Goal: Task Accomplishment & Management: Complete application form

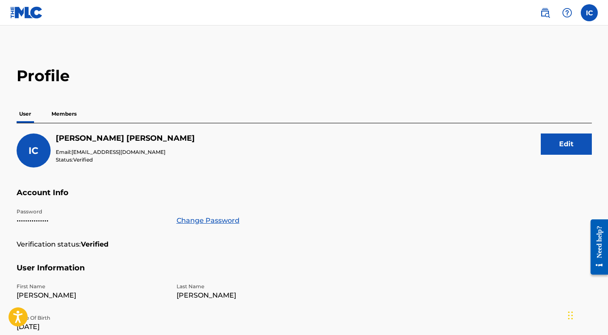
click at [65, 114] on p "Members" at bounding box center [64, 114] width 30 height 18
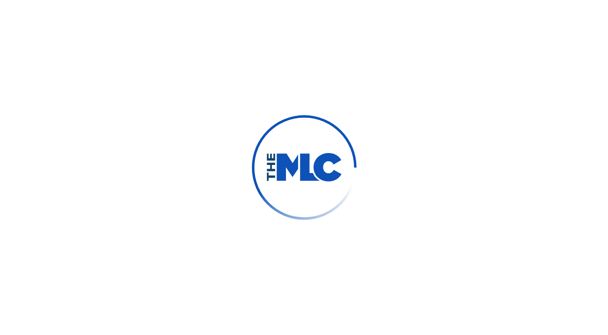
scroll to position [11, 0]
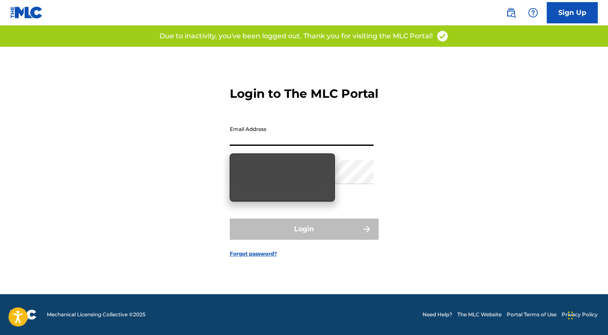
click at [247, 145] on input "Email Address" at bounding box center [302, 134] width 144 height 24
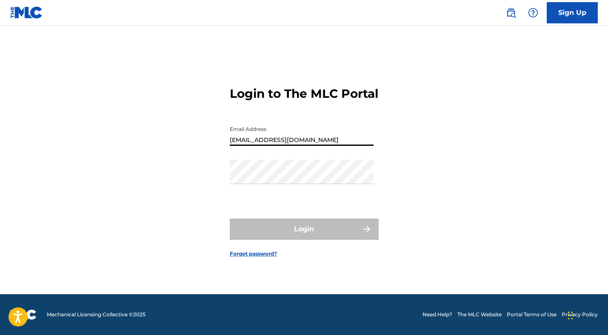
type input "ianclarkyt@gmail.com"
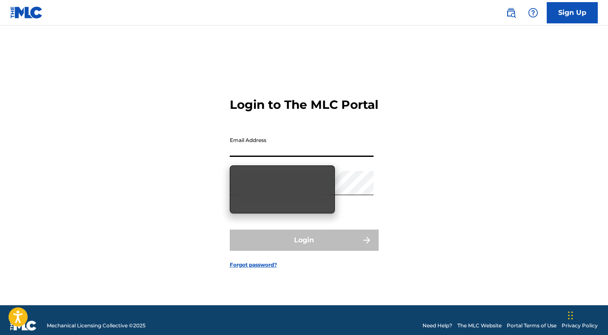
click at [258, 157] on input "Email Address" at bounding box center [302, 145] width 144 height 24
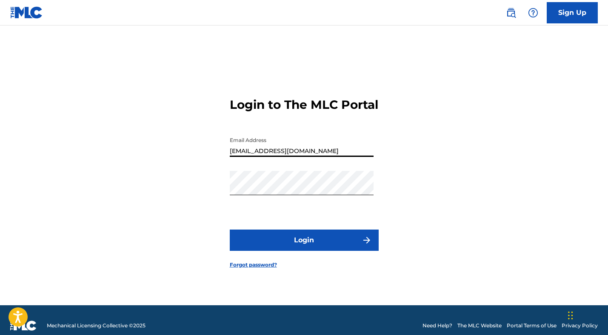
type input "ianclarkyt@gmail.com"
click at [271, 250] on button "Login" at bounding box center [304, 240] width 149 height 21
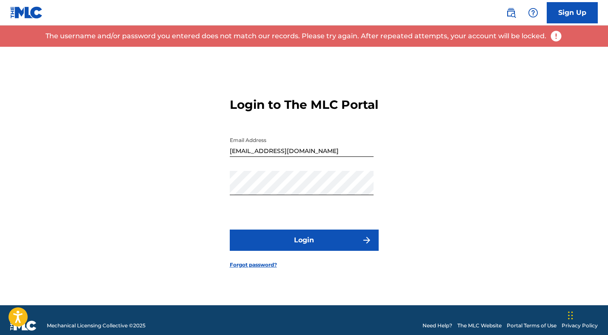
click at [250, 269] on link "Forgot password?" at bounding box center [253, 265] width 47 height 8
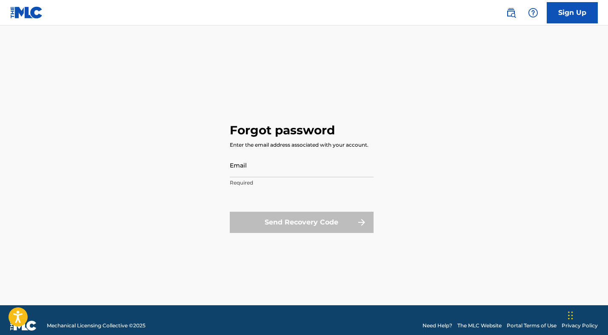
click at [248, 169] on input "Email" at bounding box center [302, 165] width 144 height 24
type input "ianclar"
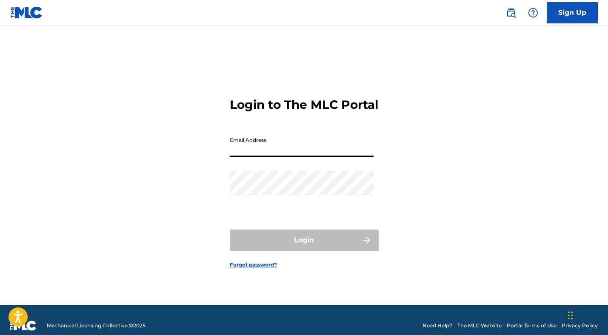
click at [250, 156] on input "Email Address" at bounding box center [302, 145] width 144 height 24
click at [252, 157] on input "Email Address" at bounding box center [302, 145] width 144 height 24
click at [240, 157] on input "Email Address" at bounding box center [302, 145] width 144 height 24
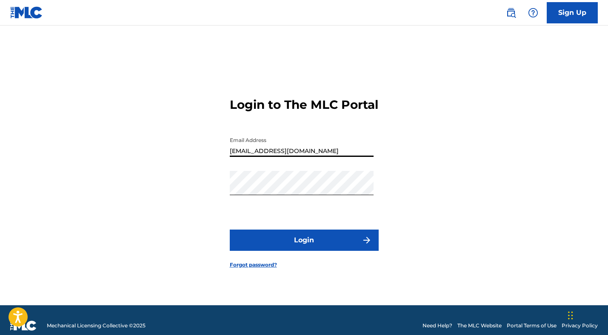
type input "[EMAIL_ADDRESS][DOMAIN_NAME]"
click at [292, 242] on button "Login" at bounding box center [304, 240] width 149 height 21
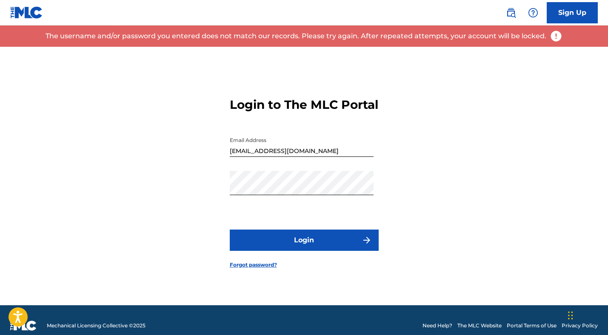
click at [255, 269] on link "Forgot password?" at bounding box center [253, 265] width 47 height 8
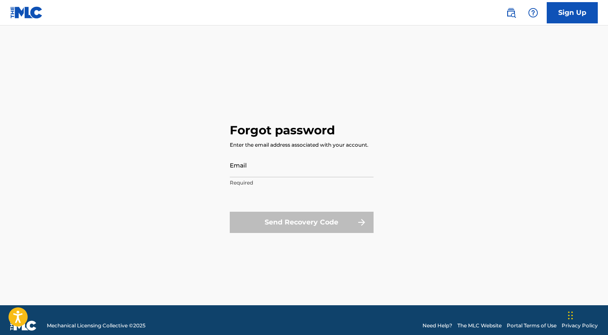
click at [259, 172] on input "Email" at bounding box center [302, 165] width 144 height 24
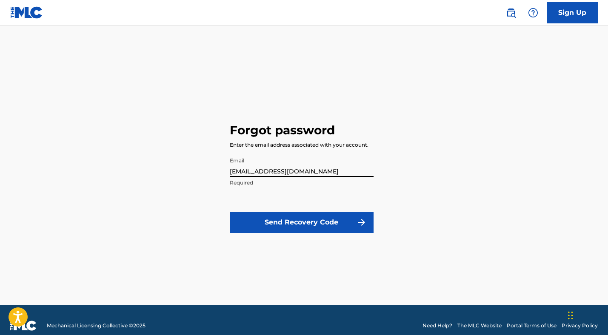
type input "[EMAIL_ADDRESS][DOMAIN_NAME]"
click at [274, 225] on button "Send Recovery Code" at bounding box center [302, 222] width 144 height 21
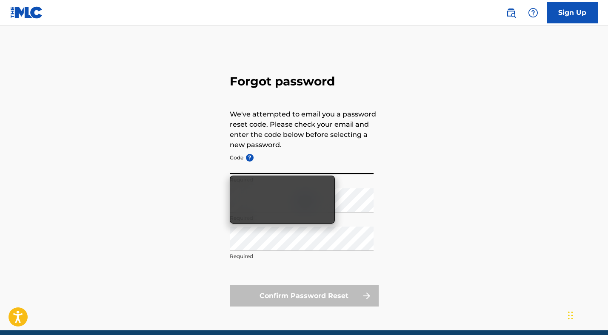
click at [248, 168] on input "Code ?" at bounding box center [302, 162] width 144 height 24
paste input "FP_195e568287604d06f704b9c47efc"
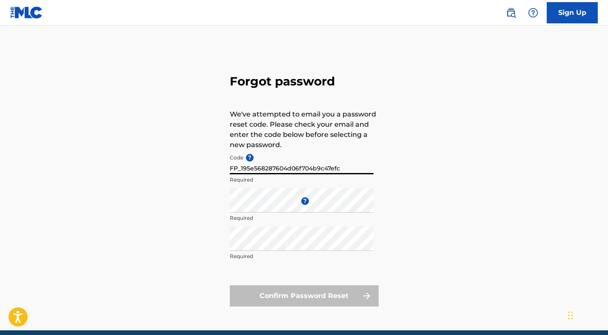
type input "FP_195e568287604d06f704b9c47efc"
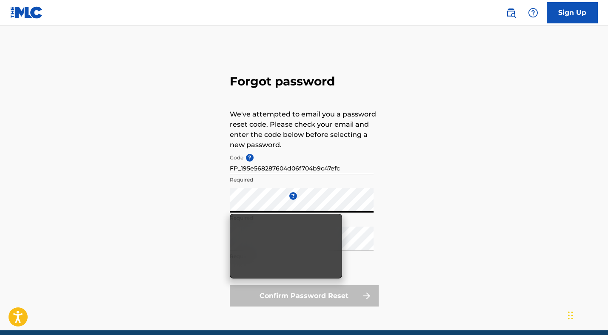
click at [200, 237] on div "Forgot password We've attempted to email you a password reset code. Please chec…" at bounding box center [304, 189] width 596 height 284
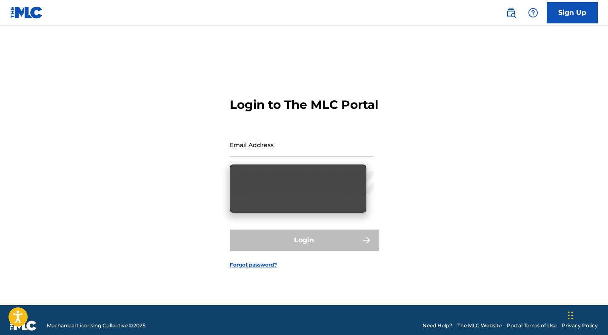
click at [234, 269] on link "Forgot password?" at bounding box center [253, 265] width 47 height 8
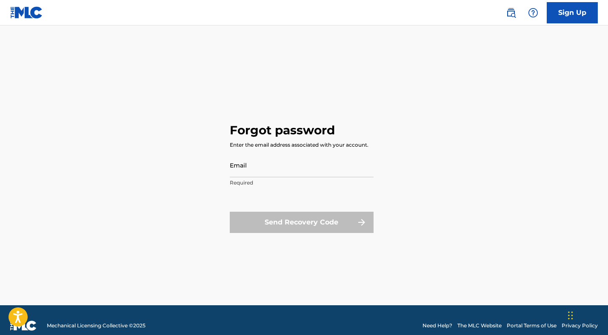
click at [258, 168] on input "Email" at bounding box center [302, 165] width 144 height 24
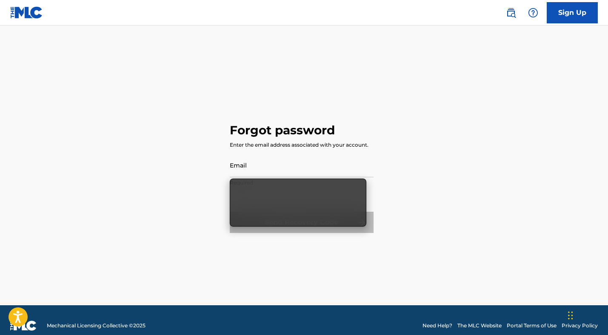
type input "[EMAIL_ADDRESS][DOMAIN_NAME]"
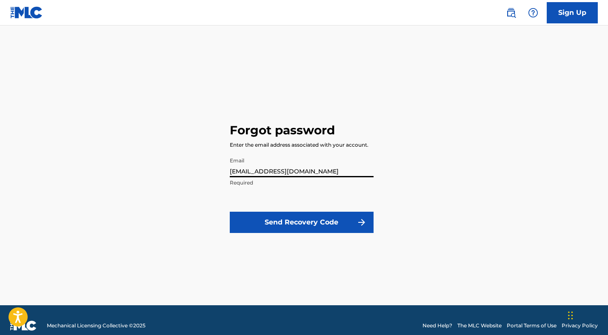
click at [264, 213] on button "Send Recovery Code" at bounding box center [302, 222] width 144 height 21
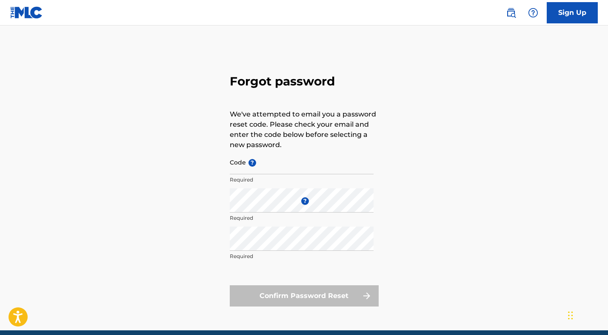
click at [260, 166] on input "Code ?" at bounding box center [302, 162] width 144 height 24
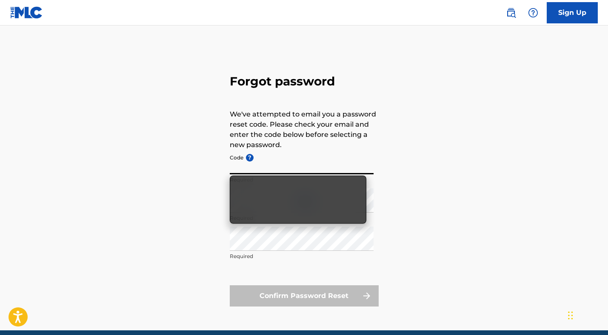
paste input "FP_0f0a96fc1fdcefd2243742d6b781"
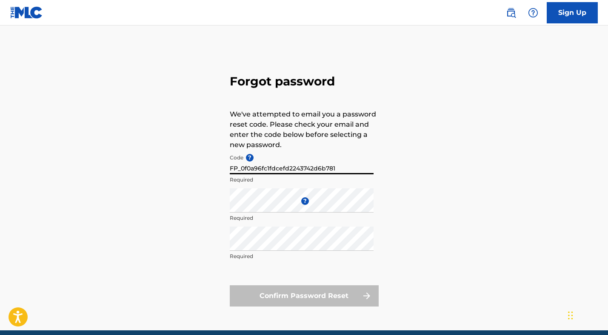
type input "FP_0f0a96fc1fdcefd2243742d6b781"
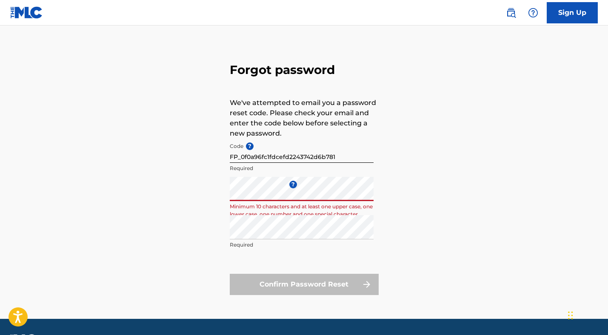
scroll to position [24, 0]
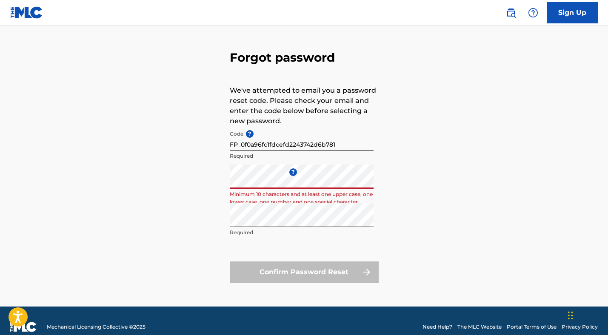
drag, startPoint x: 260, startPoint y: 166, endPoint x: 198, endPoint y: 183, distance: 64.7
click at [198, 183] on div "Forgot password We've attempted to email you a password reset code. Please chec…" at bounding box center [304, 165] width 596 height 284
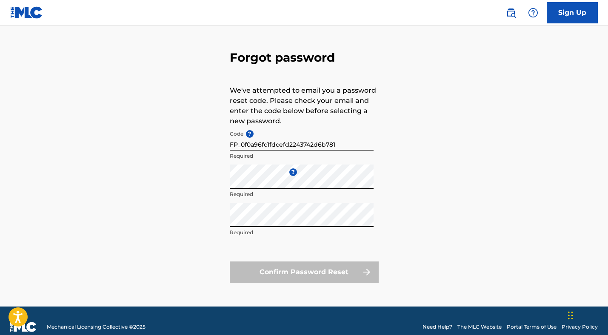
click at [195, 220] on div "Forgot password We've attempted to email you a password reset code. Please chec…" at bounding box center [304, 165] width 596 height 284
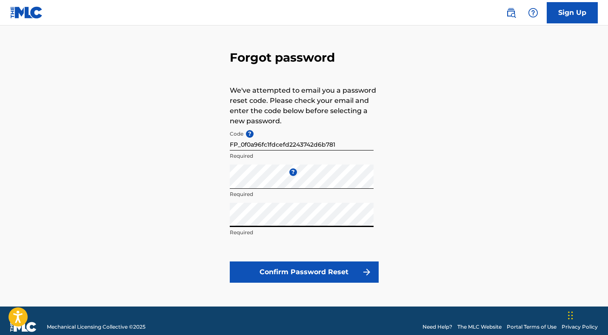
click at [255, 272] on button "Confirm Password Reset" at bounding box center [304, 272] width 149 height 21
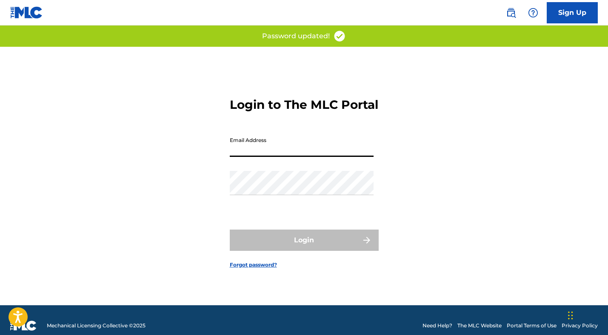
click at [260, 157] on input "Email Address" at bounding box center [302, 145] width 144 height 24
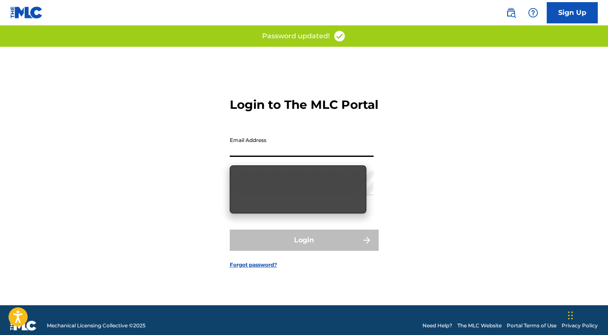
click at [258, 157] on input "Email Address" at bounding box center [302, 145] width 144 height 24
type input "[EMAIL_ADDRESS][DOMAIN_NAME]"
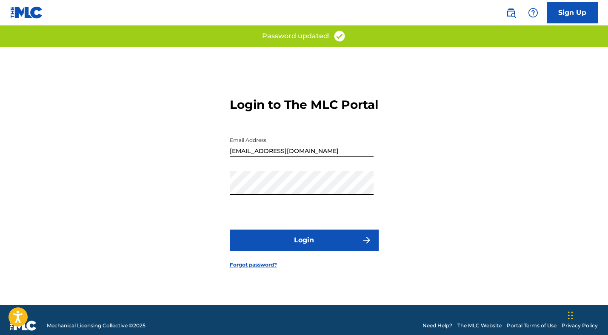
click at [230, 230] on button "Login" at bounding box center [304, 240] width 149 height 21
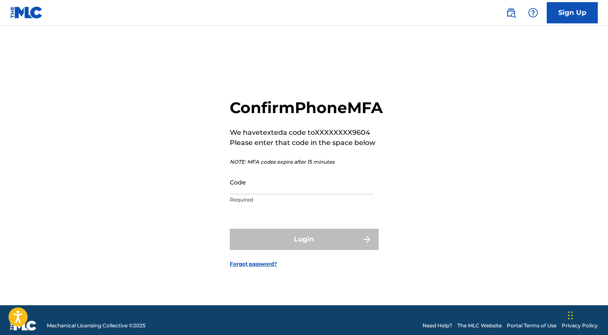
click at [250, 194] on input "Code" at bounding box center [302, 182] width 144 height 24
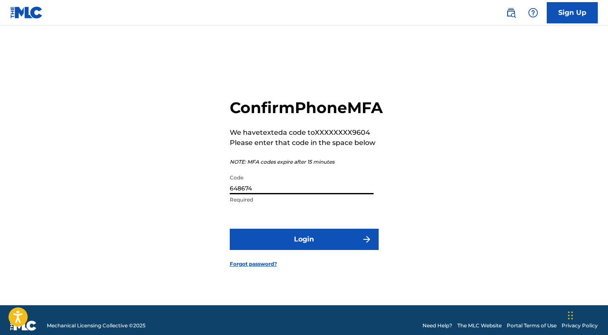
type input "648674"
click at [264, 249] on button "Login" at bounding box center [304, 239] width 149 height 21
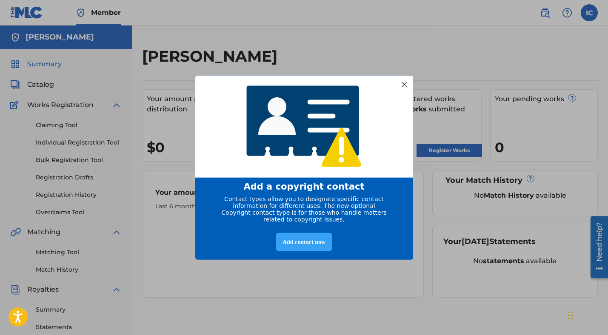
click at [303, 246] on div "Add contact now" at bounding box center [304, 242] width 56 height 18
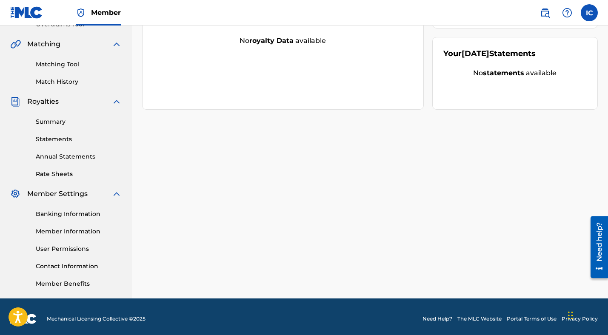
scroll to position [192, 0]
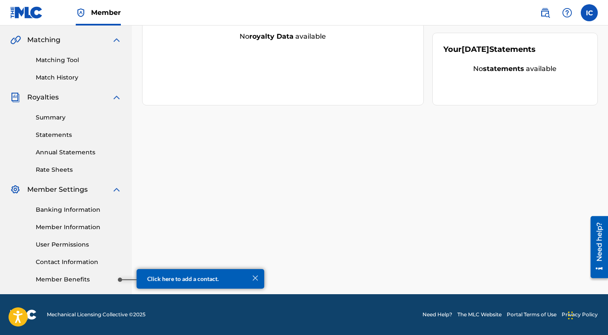
click at [100, 281] on link "Member Benefits" at bounding box center [79, 279] width 86 height 9
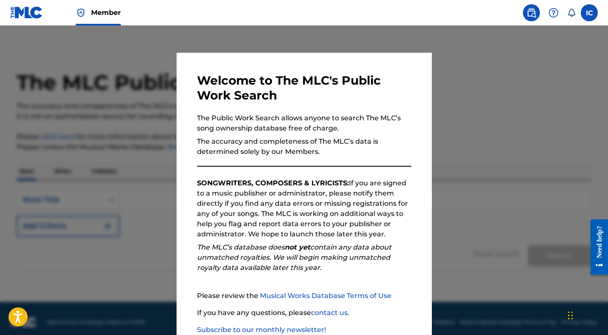
click at [438, 78] on div at bounding box center [304, 193] width 608 height 335
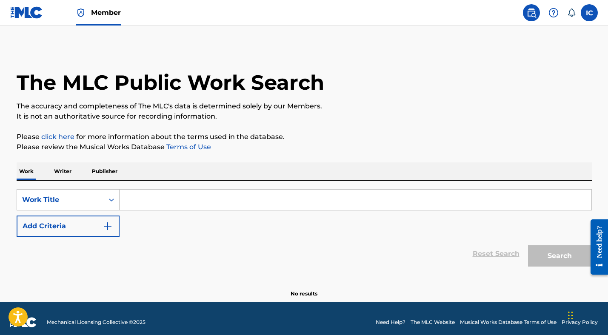
click at [66, 172] on p "Writer" at bounding box center [62, 172] width 23 height 18
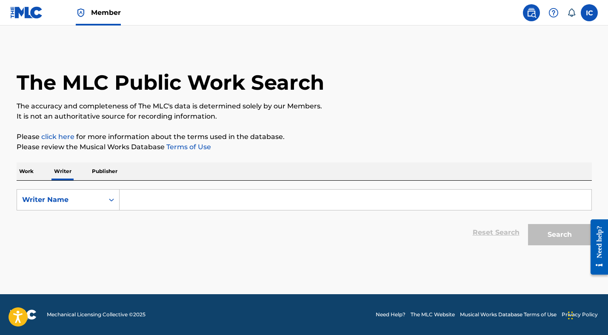
click at [128, 199] on input "Search Form" at bounding box center [356, 200] width 472 height 20
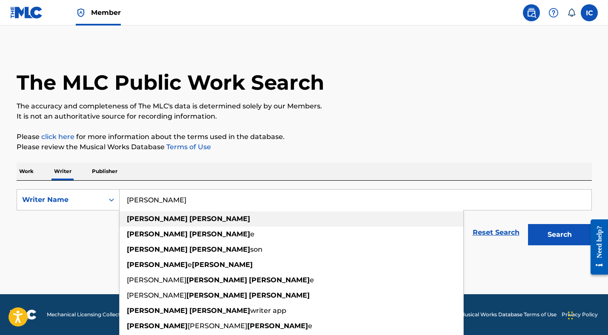
click at [189, 220] on strong "[PERSON_NAME]" at bounding box center [219, 219] width 61 height 8
type input "ian clark"
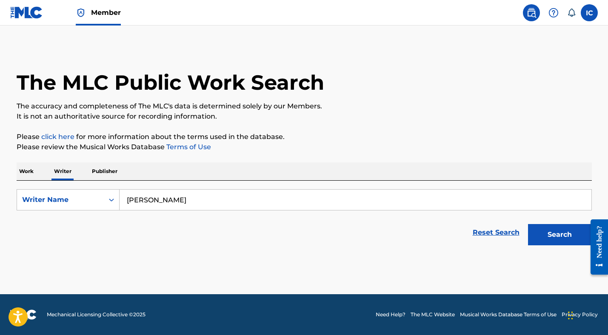
click at [563, 236] on button "Search" at bounding box center [560, 234] width 64 height 21
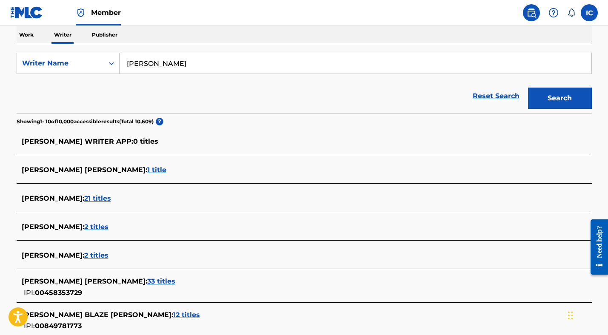
scroll to position [138, 0]
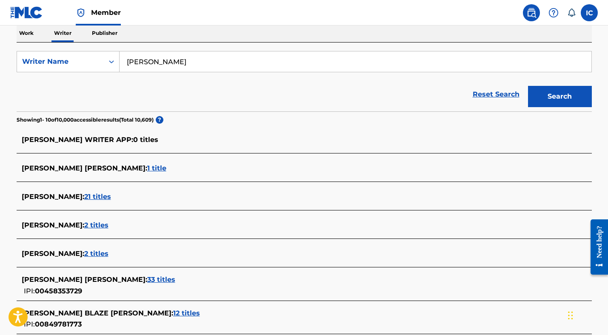
click at [147, 168] on span "1 title" at bounding box center [156, 168] width 19 height 8
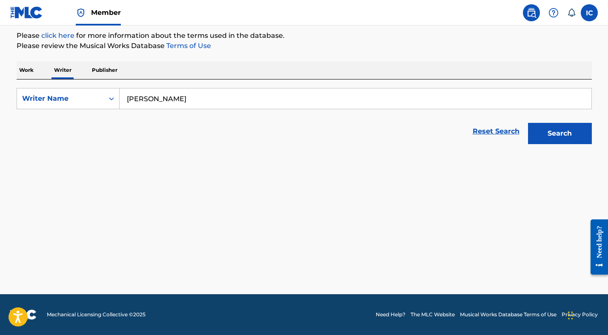
scroll to position [101, 0]
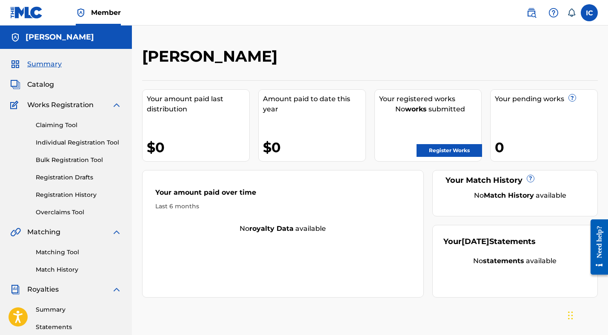
click at [428, 147] on link "Register Works" at bounding box center [450, 150] width 66 height 13
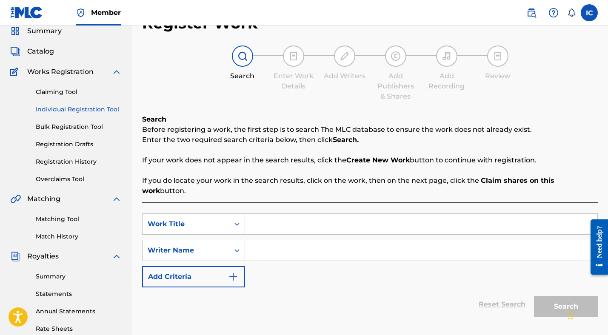
scroll to position [93, 0]
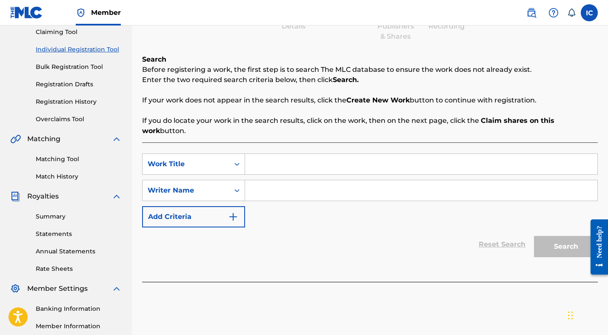
click at [256, 163] on input "Search Form" at bounding box center [421, 164] width 352 height 20
type input "Tide"
click at [260, 187] on input "Search Form" at bounding box center [421, 190] width 352 height 20
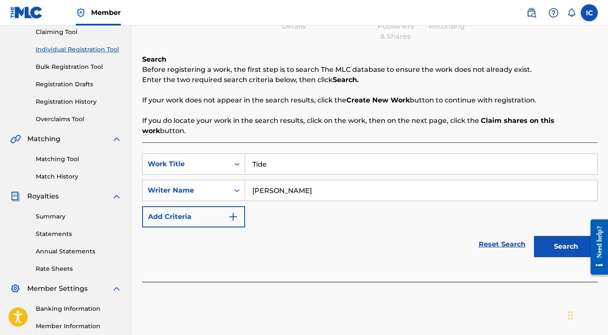
type input "[PERSON_NAME]"
click at [238, 219] on img "Search Form" at bounding box center [233, 217] width 10 height 10
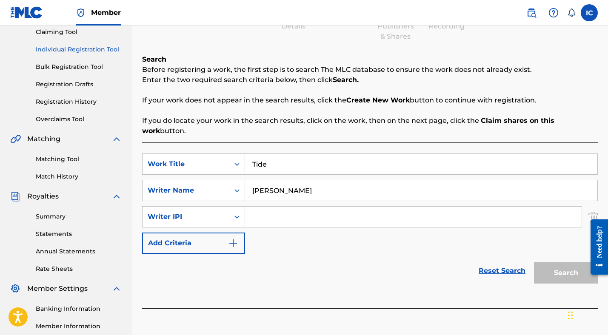
click at [266, 217] on input "Search Form" at bounding box center [413, 217] width 337 height 20
paste input "1292553538"
type input "1292553538"
click at [575, 274] on button "Search" at bounding box center [566, 273] width 64 height 21
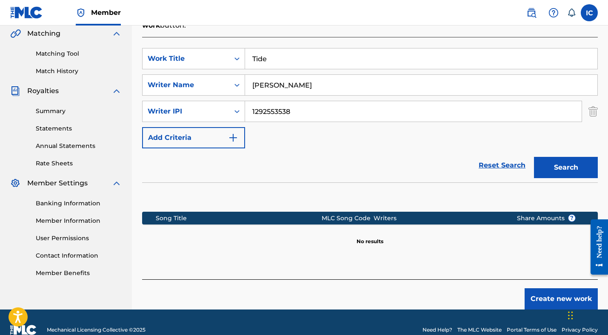
scroll to position [214, 0]
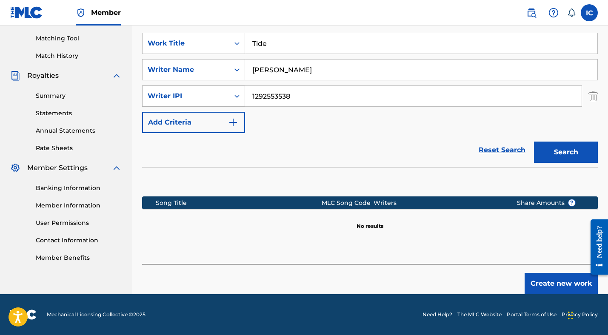
drag, startPoint x: 306, startPoint y: 100, endPoint x: 209, endPoint y: 97, distance: 97.5
click at [209, 97] on div "SearchWithCriteria21921eda-c2e3-418e-ad78-05af3cf01401 Writer IPI 1292553538" at bounding box center [370, 96] width 456 height 21
click at [236, 95] on icon "Search Form" at bounding box center [237, 96] width 9 height 9
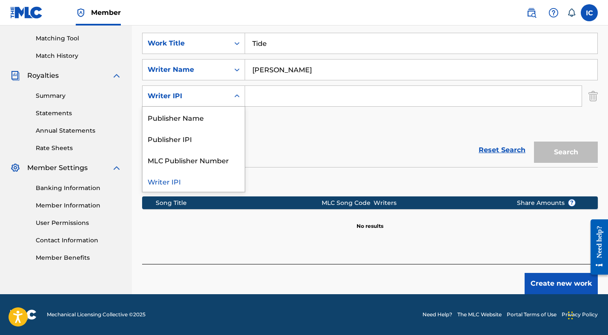
click at [236, 95] on icon "Search Form" at bounding box center [237, 96] width 9 height 9
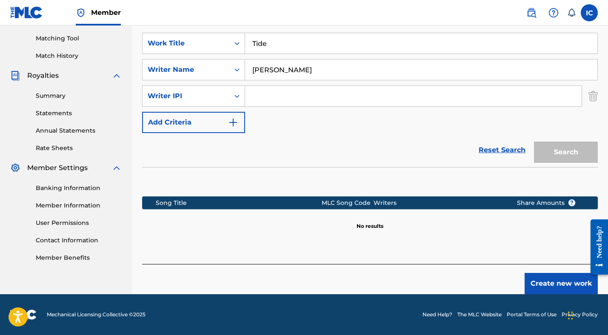
click at [238, 97] on icon "Search Form" at bounding box center [237, 96] width 9 height 9
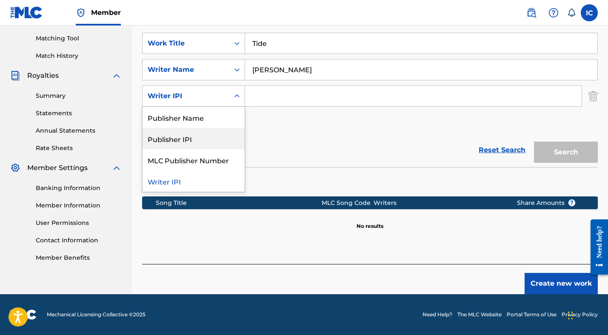
click at [209, 140] on div "Publisher IPI" at bounding box center [194, 138] width 102 height 21
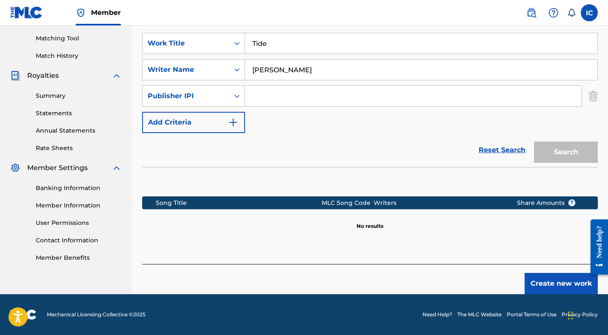
click at [281, 95] on input "Search Form" at bounding box center [413, 96] width 337 height 20
paste input "1292553538"
type input "1292553538"
click at [565, 142] on button "Search" at bounding box center [566, 152] width 64 height 21
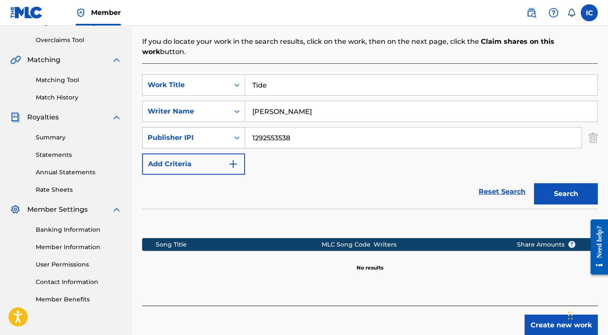
scroll to position [132, 0]
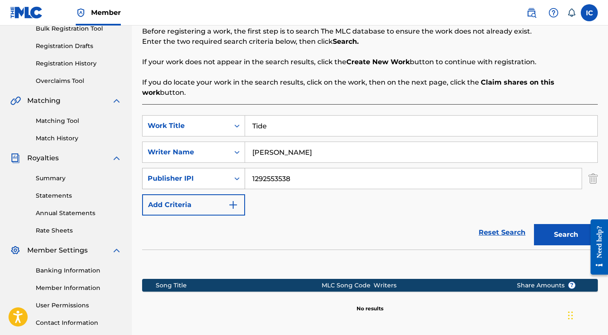
click at [235, 176] on icon "Search Form" at bounding box center [237, 178] width 9 height 9
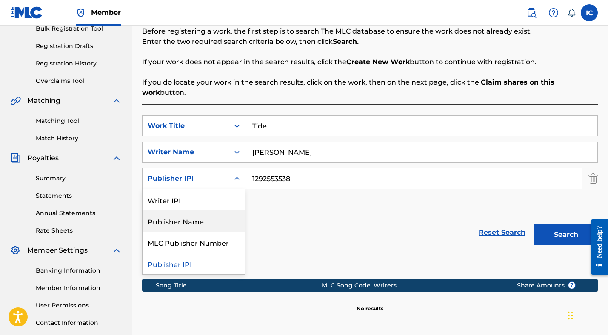
click at [289, 219] on div "Reset Search Search" at bounding box center [370, 233] width 456 height 34
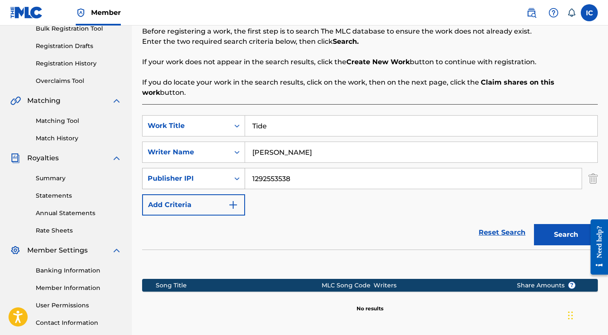
drag, startPoint x: 310, startPoint y: 179, endPoint x: 211, endPoint y: 179, distance: 99.2
click at [211, 179] on div "SearchWithCriteria7655cfc7-a2e5-4549-b9a5-c84ecd90bf3e Publisher IPI 1292553538" at bounding box center [370, 178] width 456 height 21
click at [591, 181] on img "Search Form" at bounding box center [593, 178] width 9 height 21
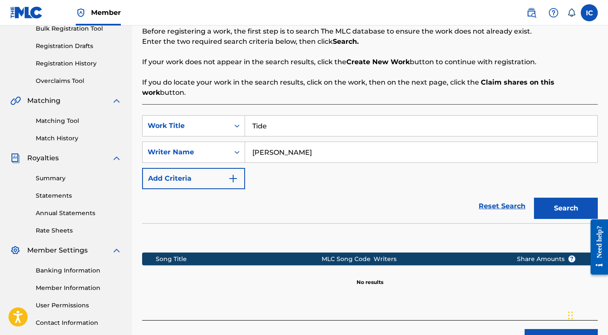
click at [561, 210] on button "Search" at bounding box center [566, 208] width 64 height 21
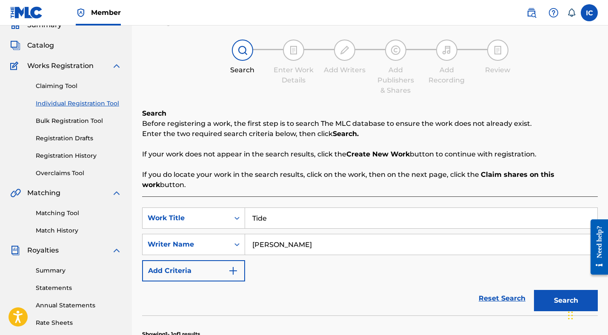
scroll to position [0, 0]
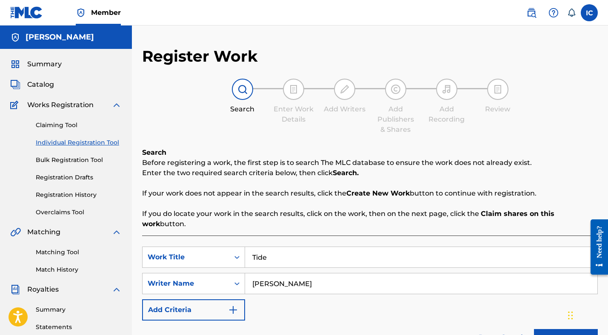
click at [58, 85] on div "Catalog" at bounding box center [66, 85] width 112 height 10
click at [46, 57] on div "Summary Catalog Works Registration Claiming Tool Individual Registration Tool B…" at bounding box center [66, 268] width 132 height 438
click at [45, 37] on h5 "[PERSON_NAME]" at bounding box center [60, 37] width 69 height 10
click at [94, 17] on span "Member" at bounding box center [106, 13] width 30 height 10
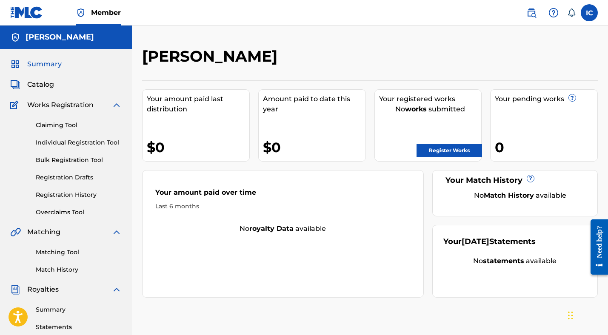
click at [449, 149] on link "Register Works" at bounding box center [450, 150] width 66 height 13
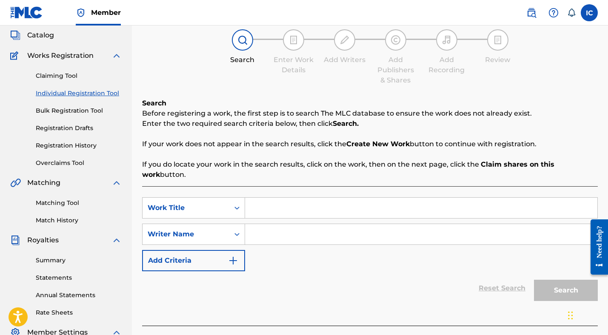
scroll to position [51, 0]
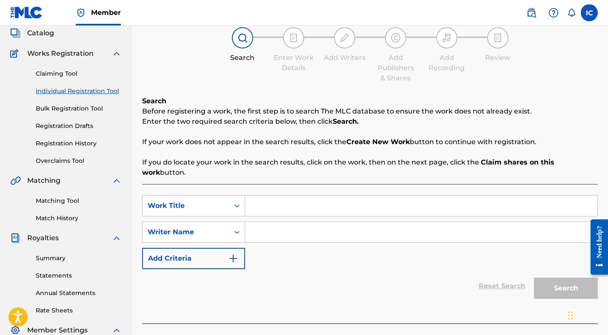
click at [357, 141] on strong "Create New Work" at bounding box center [377, 142] width 63 height 8
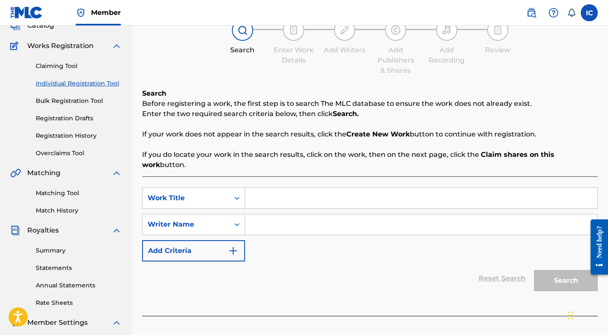
scroll to position [0, 0]
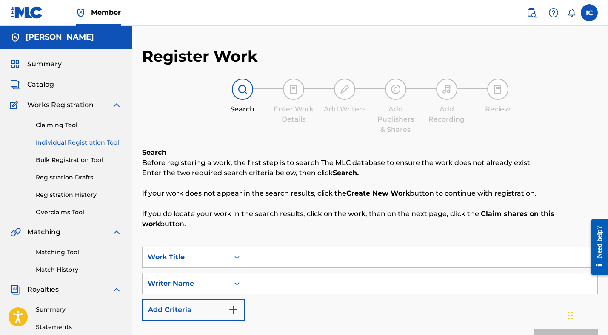
click at [596, 240] on div "Need help?" at bounding box center [599, 242] width 11 height 32
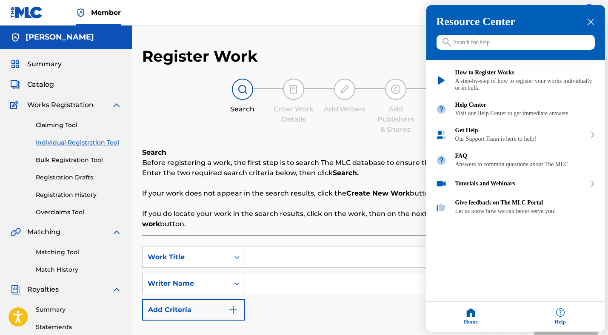
click at [463, 43] on input "Search for help" at bounding box center [516, 42] width 158 height 15
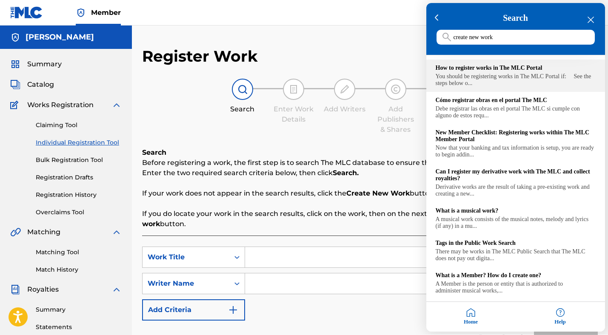
type input "create new work"
click at [508, 71] on div "How to register works in The MLC Portal" at bounding box center [516, 68] width 160 height 7
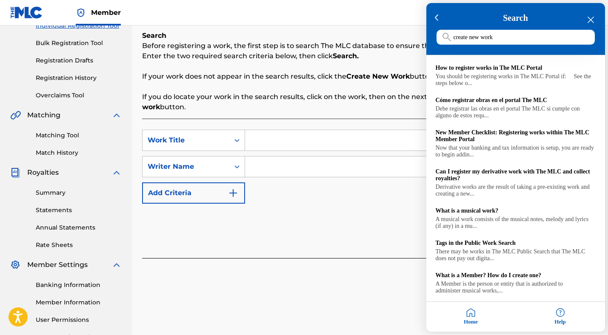
scroll to position [134, 0]
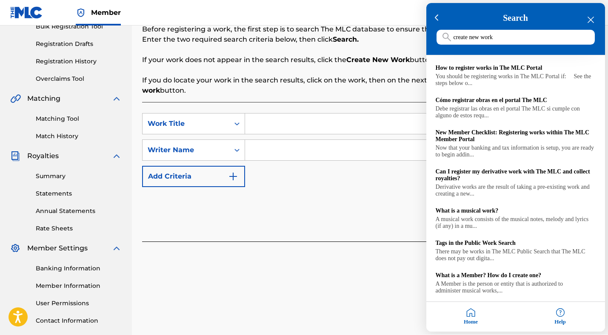
click at [592, 19] on icon "close resource center" at bounding box center [591, 20] width 6 height 6
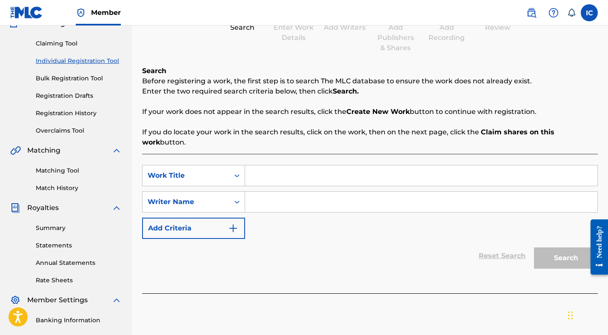
scroll to position [0, 0]
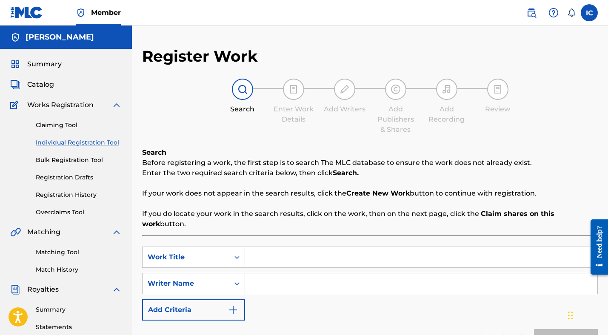
click at [51, 121] on link "Claiming Tool" at bounding box center [79, 125] width 86 height 9
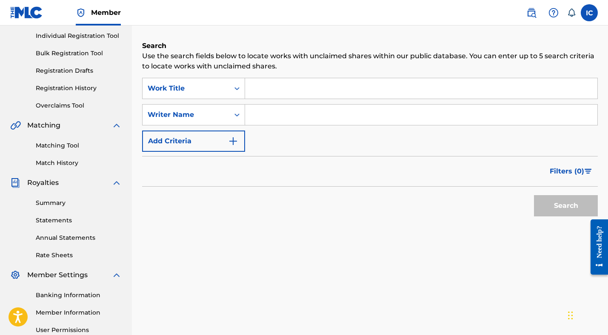
scroll to position [94, 0]
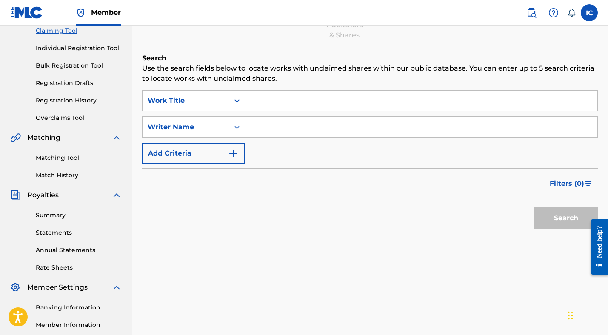
click at [72, 49] on link "Individual Registration Tool" at bounding box center [79, 48] width 86 height 9
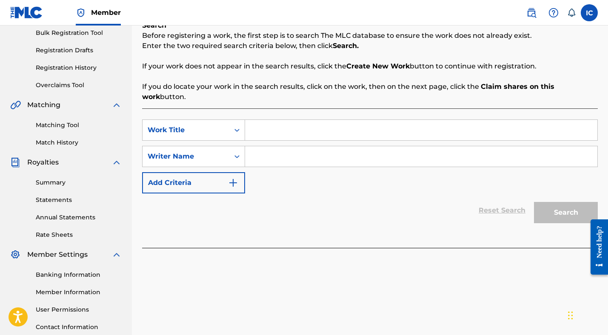
scroll to position [128, 0]
click at [319, 127] on input "Search Form" at bounding box center [421, 129] width 352 height 20
type input "i"
type input "Tide"
click at [305, 155] on input "Search Form" at bounding box center [421, 156] width 352 height 20
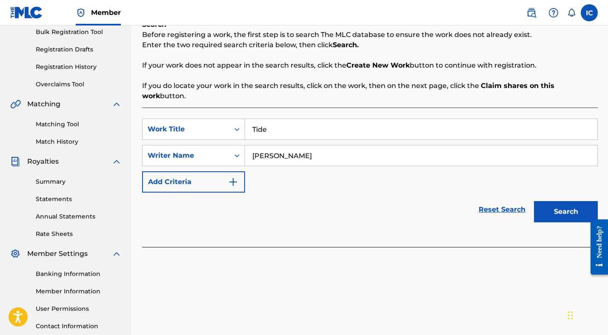
type input "[PERSON_NAME]"
click at [547, 204] on button "Search" at bounding box center [566, 211] width 64 height 21
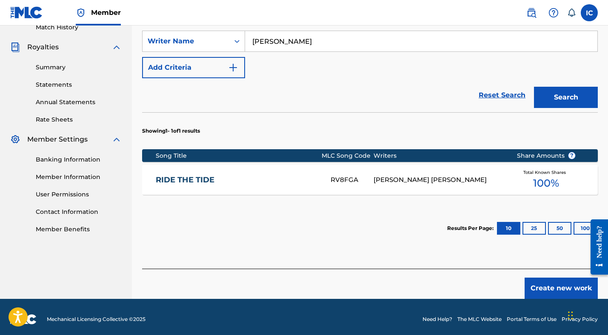
scroll to position [244, 0]
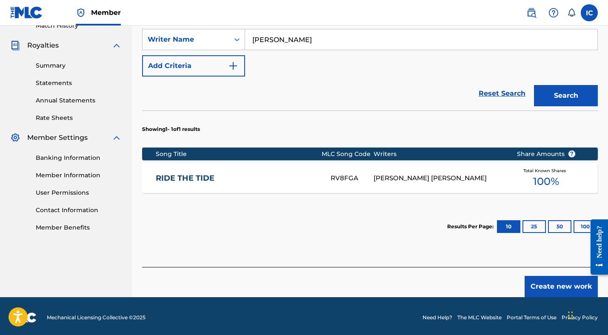
click at [541, 281] on button "Create new work" at bounding box center [561, 286] width 73 height 21
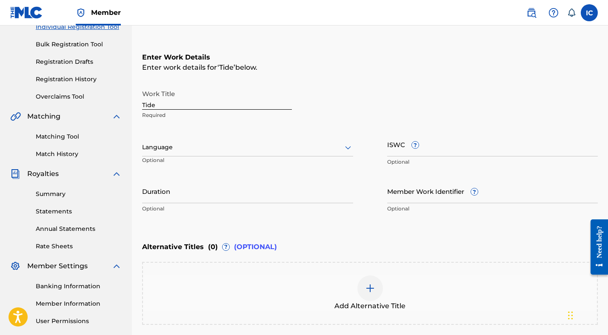
scroll to position [100, 0]
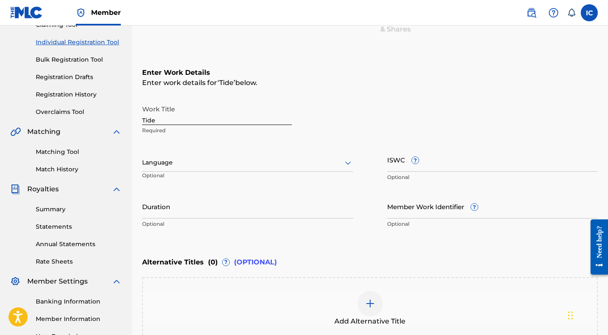
click at [192, 160] on div at bounding box center [247, 162] width 211 height 11
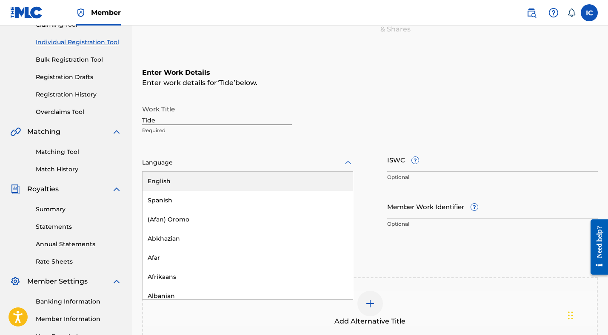
click at [185, 183] on div "English" at bounding box center [248, 181] width 210 height 19
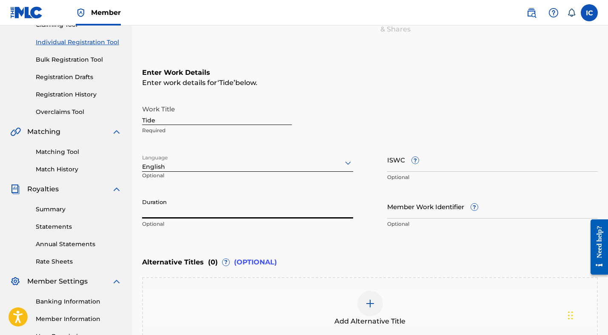
click at [254, 209] on input "Duration" at bounding box center [247, 206] width 211 height 24
click at [142, 211] on input "3:24" at bounding box center [247, 206] width 211 height 24
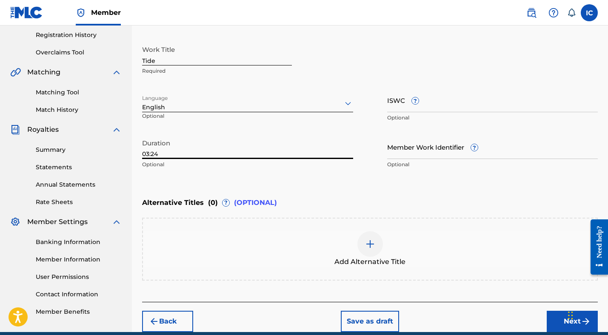
scroll to position [126, 0]
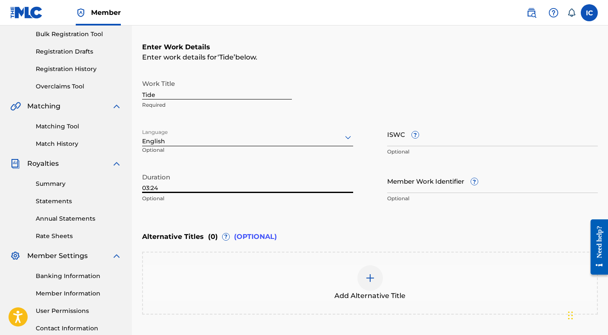
type input "03:24"
click at [168, 92] on input "Tide" at bounding box center [217, 87] width 150 height 24
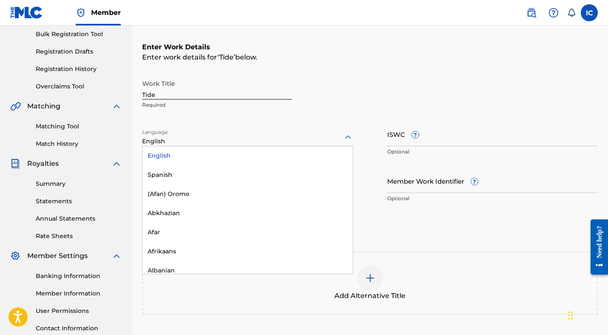
click at [179, 139] on div at bounding box center [247, 137] width 211 height 11
click at [366, 109] on div "Work Title Tide Required" at bounding box center [370, 94] width 456 height 38
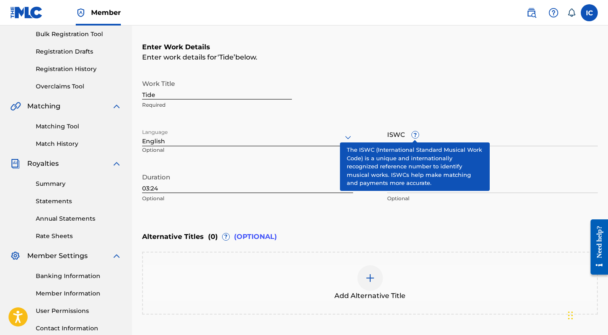
click at [415, 137] on span "?" at bounding box center [415, 135] width 7 height 7
click at [415, 137] on input "ISWC ?" at bounding box center [492, 134] width 211 height 24
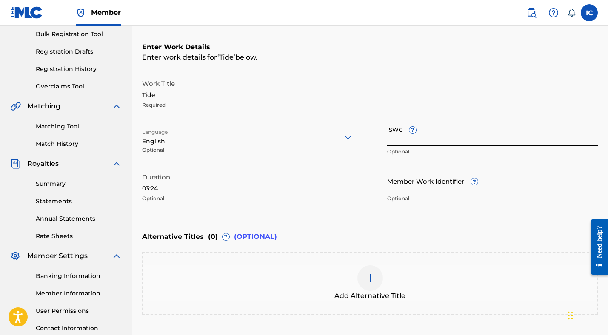
click at [414, 134] on input "ISWC ?" at bounding box center [492, 134] width 211 height 24
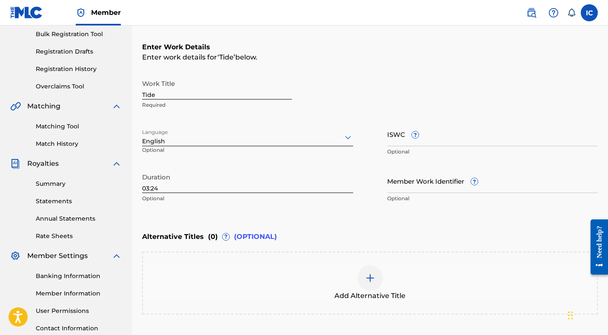
click at [407, 79] on div "Work Title Tide Required" at bounding box center [370, 94] width 456 height 38
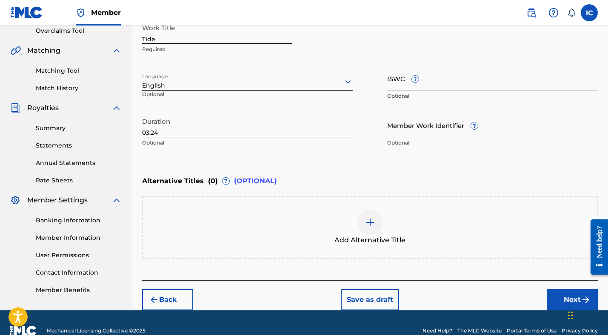
scroll to position [197, 0]
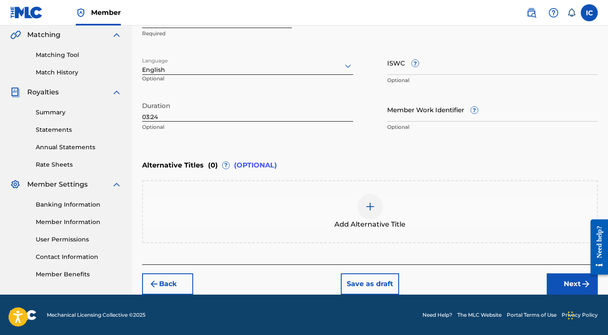
click at [566, 281] on button "Next" at bounding box center [572, 284] width 51 height 21
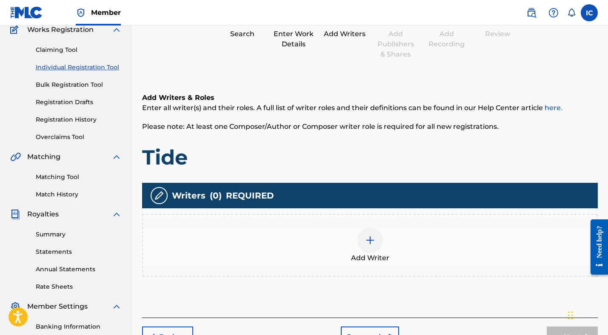
scroll to position [76, 0]
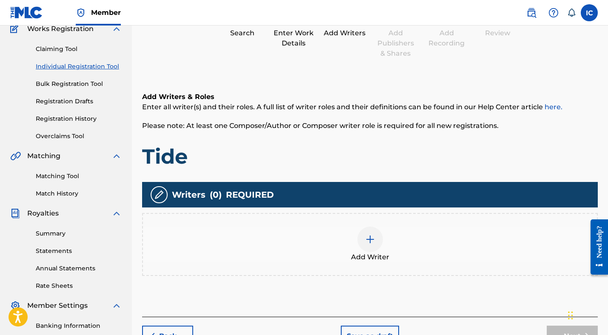
click at [372, 237] on img at bounding box center [370, 240] width 10 height 10
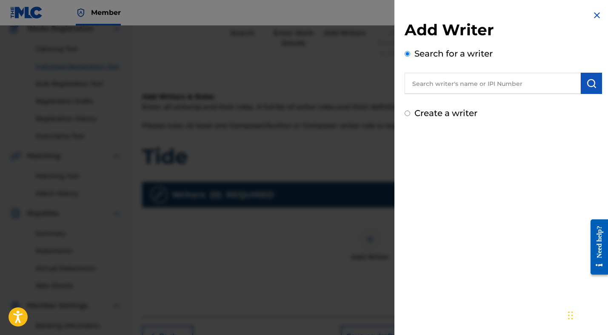
click at [459, 85] on input "text" at bounding box center [493, 83] width 176 height 21
paste input "1292553538"
type input "1292553538"
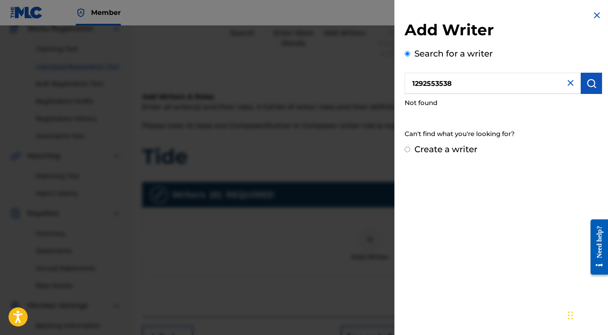
click at [406, 149] on input "Create a writer" at bounding box center [408, 150] width 6 height 6
radio input "false"
radio input "true"
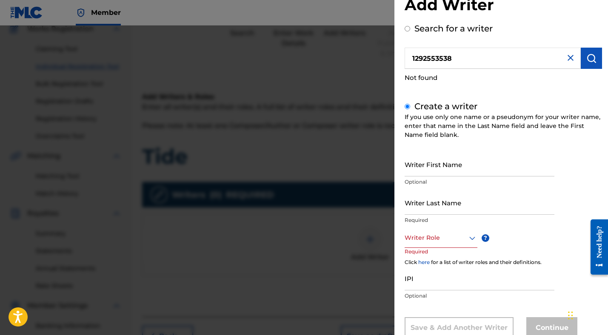
scroll to position [32, 0]
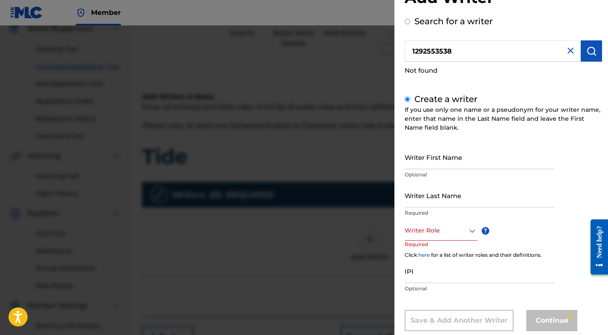
click at [419, 272] on input "IPI" at bounding box center [480, 271] width 150 height 24
paste input "1292553538"
type input "1292553538"
drag, startPoint x: 477, startPoint y: 52, endPoint x: 366, endPoint y: 51, distance: 110.2
click at [366, 51] on div "Add Writer Search for a writer 1292553538 Not found Create a writer If you use …" at bounding box center [304, 181] width 608 height 310
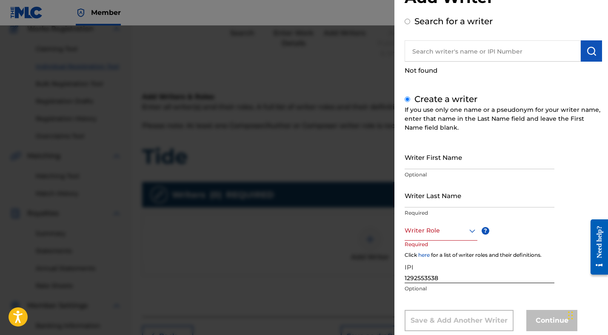
click at [408, 20] on input "Search for a writer" at bounding box center [408, 22] width 6 height 6
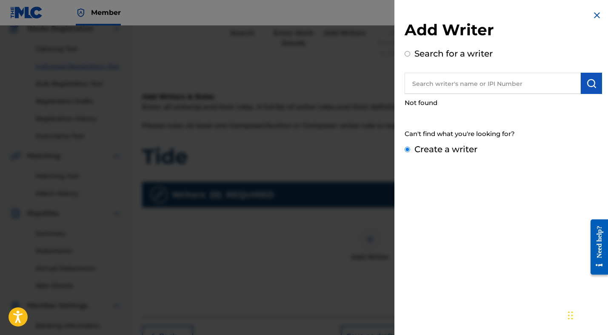
radio input "true"
click at [432, 81] on input "text" at bounding box center [493, 83] width 176 height 21
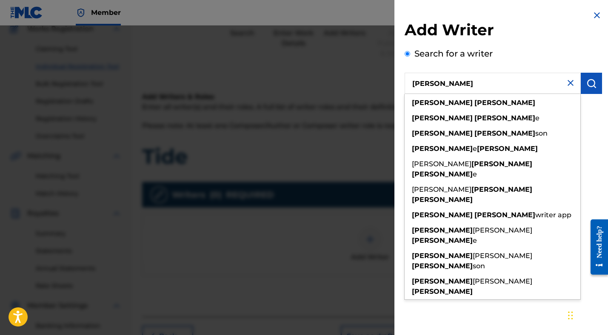
type input "[PERSON_NAME]"
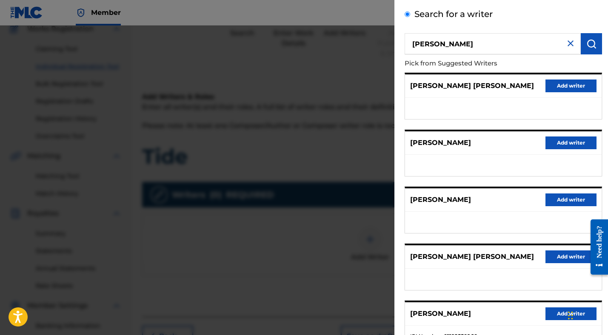
scroll to position [45, 0]
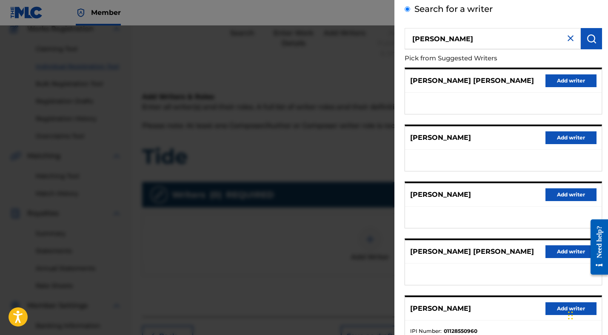
click at [439, 140] on p "[PERSON_NAME]" at bounding box center [440, 138] width 61 height 10
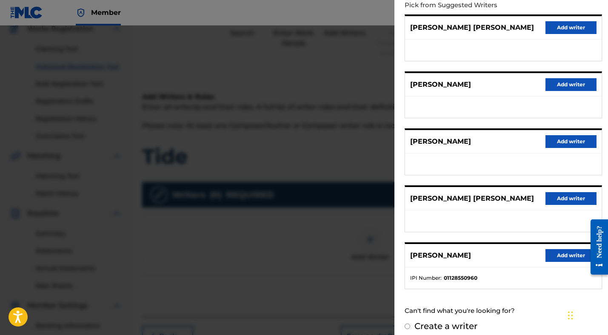
scroll to position [106, 0]
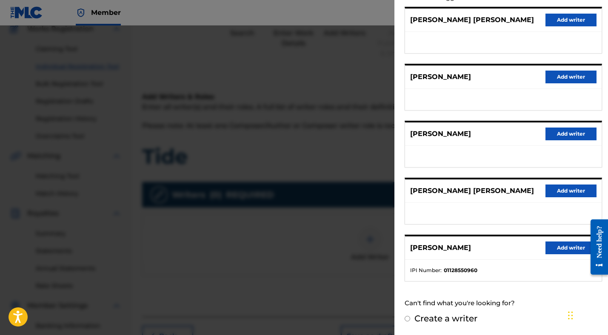
click at [428, 319] on label "Create a writer" at bounding box center [446, 319] width 63 height 10
radio input "true"
click at [410, 319] on input "Create a writer" at bounding box center [408, 319] width 6 height 6
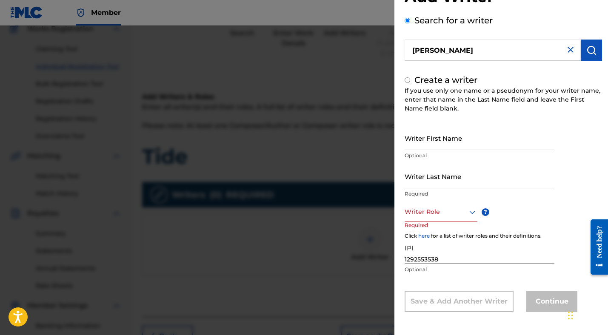
radio input "false"
radio input "true"
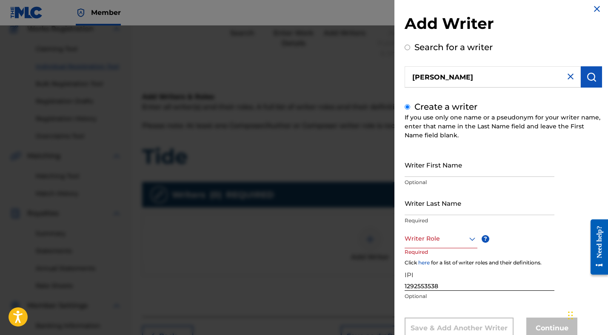
scroll to position [33, 0]
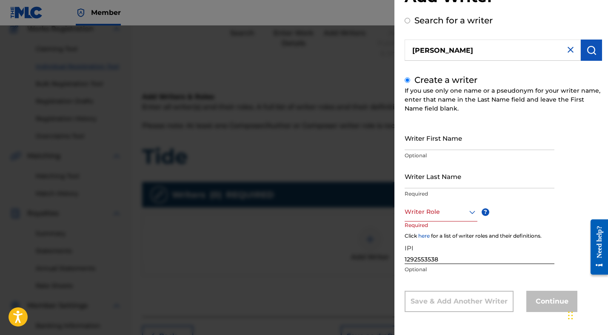
click at [435, 151] on div "Writer First Name Optional" at bounding box center [480, 145] width 150 height 38
click at [431, 145] on input "Writer First Name" at bounding box center [480, 138] width 150 height 24
type input "[PERSON_NAME]"
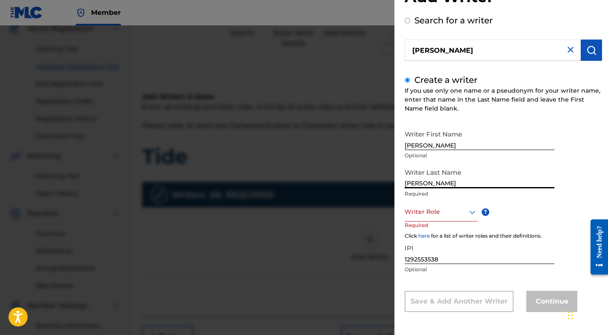
type input "[PERSON_NAME]"
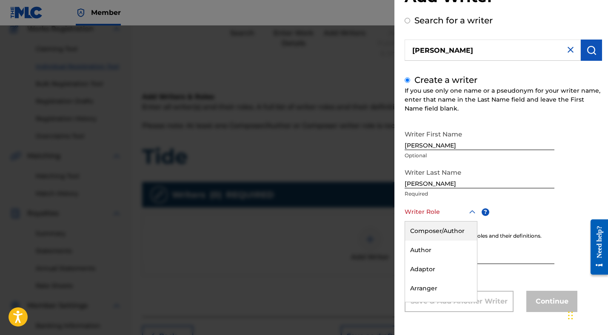
click at [428, 205] on div "Writer Role" at bounding box center [441, 212] width 73 height 19
click at [432, 244] on div "Author" at bounding box center [441, 250] width 72 height 19
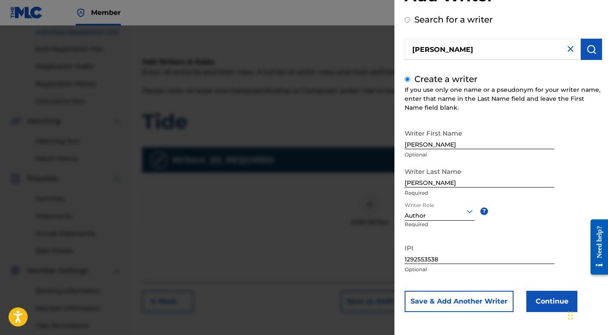
scroll to position [119, 0]
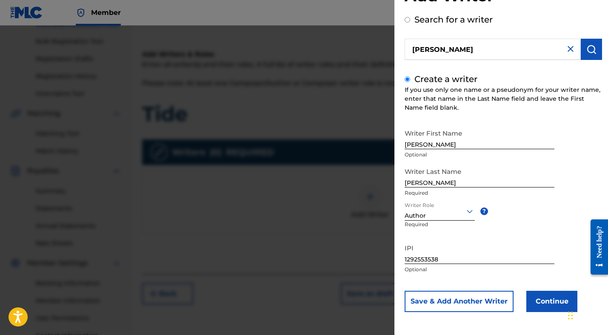
click at [445, 259] on input "1292553538" at bounding box center [480, 252] width 150 height 24
drag, startPoint x: 445, startPoint y: 259, endPoint x: 392, endPoint y: 255, distance: 52.5
click at [392, 255] on div "Add Writer Search for a writer [PERSON_NAME] Create a writer If you use only on…" at bounding box center [304, 181] width 608 height 310
click at [545, 297] on button "Continue" at bounding box center [551, 301] width 51 height 21
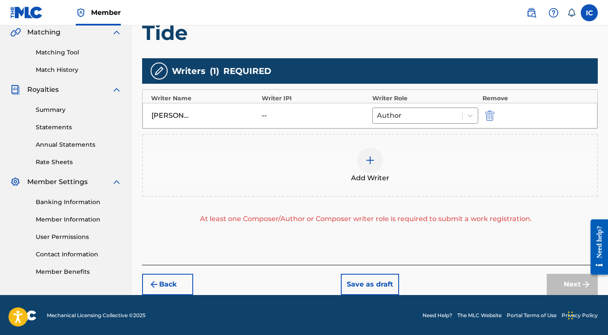
scroll to position [201, 0]
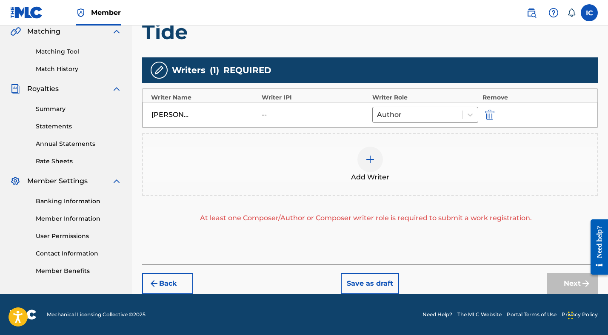
click at [313, 114] on div "--" at bounding box center [315, 115] width 106 height 10
click at [166, 118] on div "[PERSON_NAME]" at bounding box center [171, 115] width 38 height 10
click at [290, 114] on div "--" at bounding box center [281, 115] width 38 height 10
click at [269, 114] on div "--" at bounding box center [281, 115] width 38 height 10
click at [384, 117] on div at bounding box center [417, 115] width 81 height 12
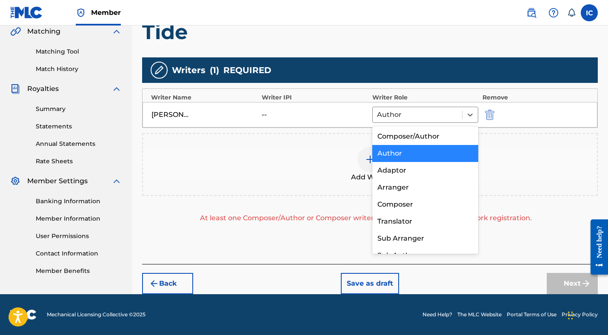
click at [394, 153] on div "Author" at bounding box center [425, 153] width 106 height 17
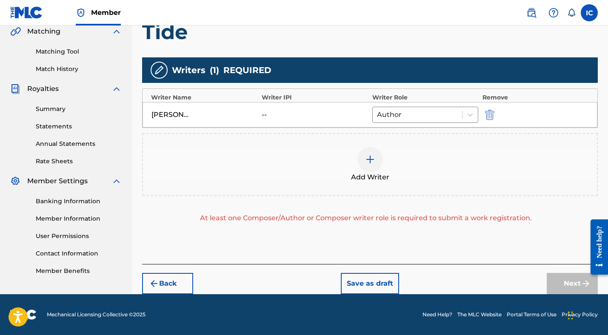
click at [257, 104] on div "[PERSON_NAME] -- Author" at bounding box center [370, 115] width 455 height 26
click at [273, 113] on div "--" at bounding box center [281, 115] width 38 height 10
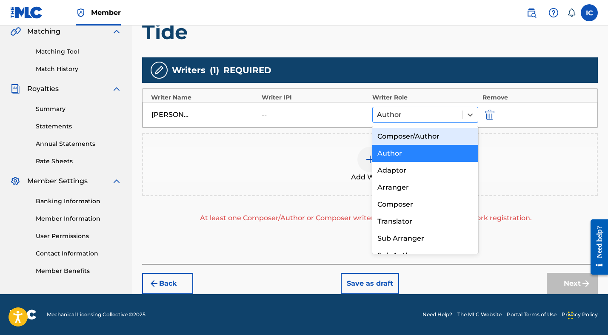
click at [417, 110] on div at bounding box center [417, 115] width 81 height 12
click at [400, 133] on div "Composer/Author" at bounding box center [425, 136] width 106 height 17
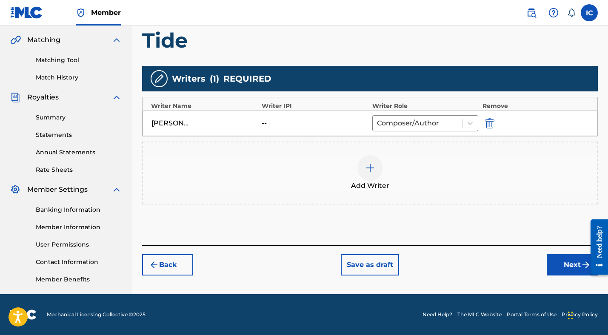
scroll to position [192, 0]
click at [570, 264] on button "Next" at bounding box center [572, 265] width 51 height 21
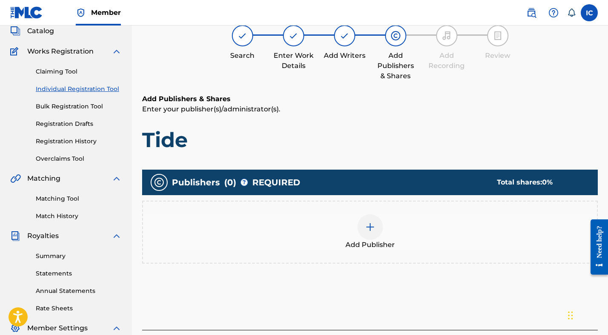
scroll to position [38, 0]
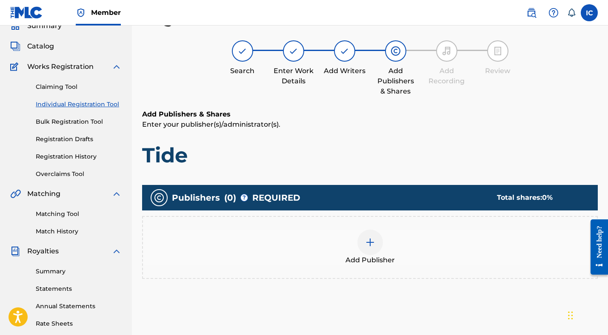
click at [361, 243] on div at bounding box center [371, 243] width 26 height 26
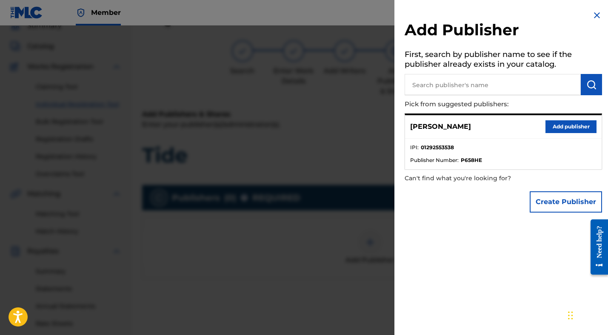
click at [431, 84] on input "text" at bounding box center [493, 84] width 176 height 21
type input "[PERSON_NAME]"
click at [547, 127] on button "Add publisher" at bounding box center [571, 126] width 51 height 13
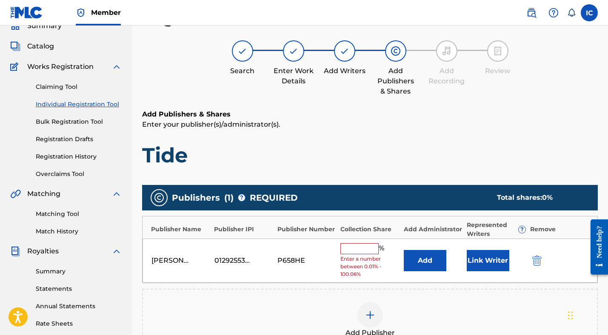
click at [358, 245] on input "text" at bounding box center [359, 248] width 38 height 11
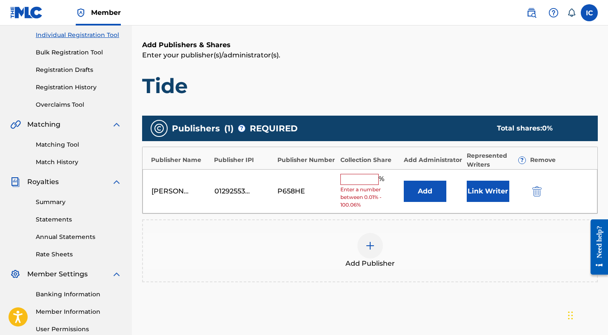
scroll to position [109, 0]
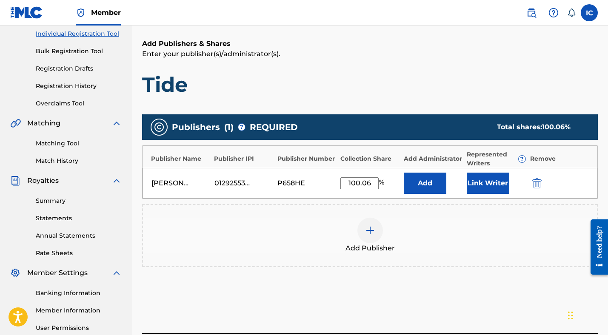
type input "100.06"
click at [404, 173] on button "Add" at bounding box center [425, 183] width 43 height 21
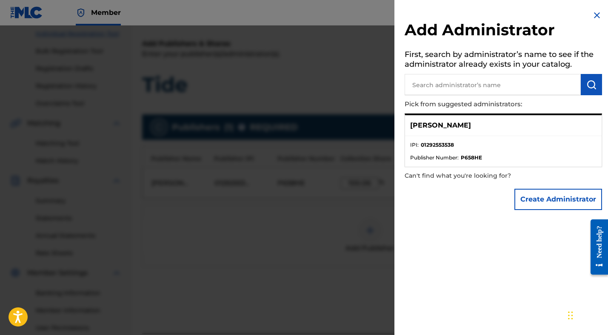
click at [596, 17] on img at bounding box center [597, 15] width 10 height 10
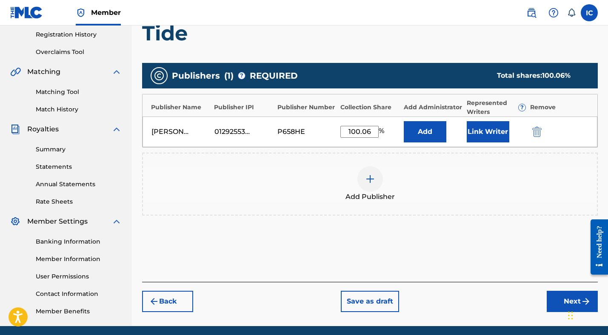
scroll to position [192, 0]
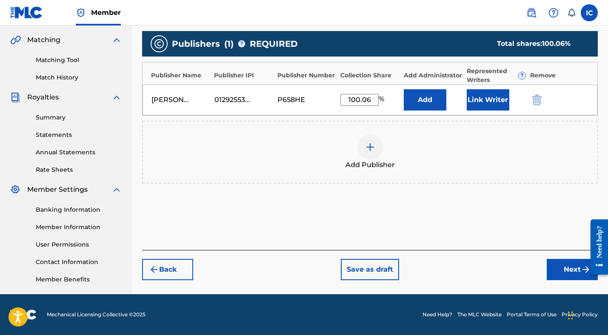
click at [573, 269] on button "Next" at bounding box center [572, 269] width 51 height 21
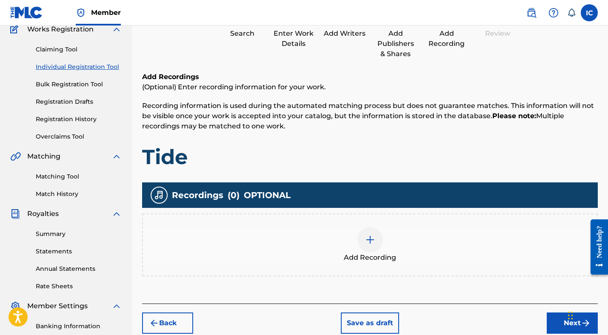
scroll to position [151, 0]
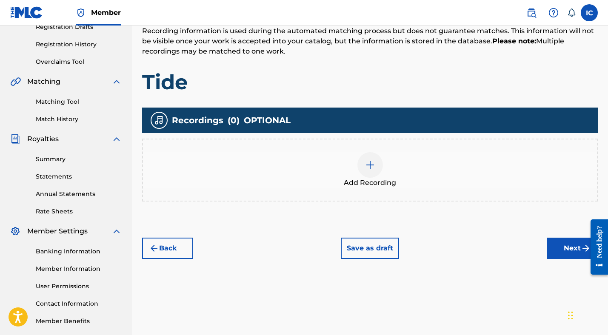
click at [376, 168] on div at bounding box center [371, 165] width 26 height 26
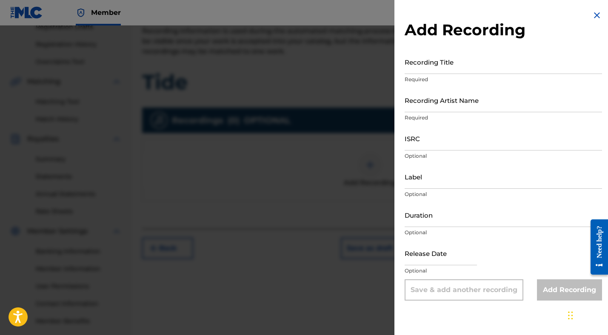
click at [429, 69] on input "Recording Title" at bounding box center [503, 62] width 197 height 24
type input "Tide"
click at [427, 105] on input "Recording Artist Name" at bounding box center [503, 100] width 197 height 24
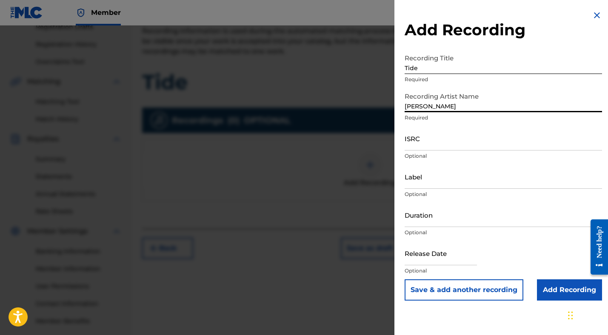
type input "[PERSON_NAME]"
click at [424, 142] on input "ISRC" at bounding box center [503, 138] width 197 height 24
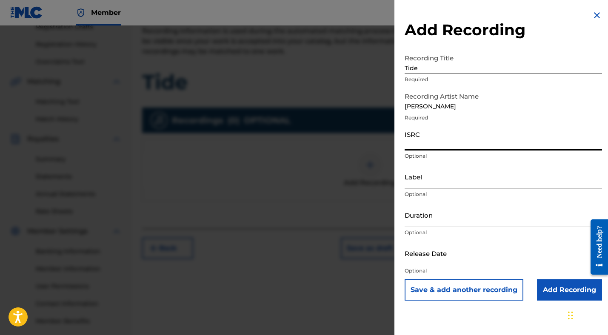
click at [426, 181] on input "Label" at bounding box center [503, 177] width 197 height 24
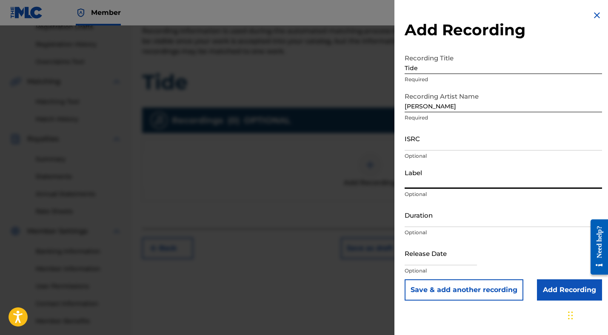
paste input "9535911 Records DK"
type input "9535911 Records DK"
click at [418, 219] on input "Duration" at bounding box center [503, 215] width 197 height 24
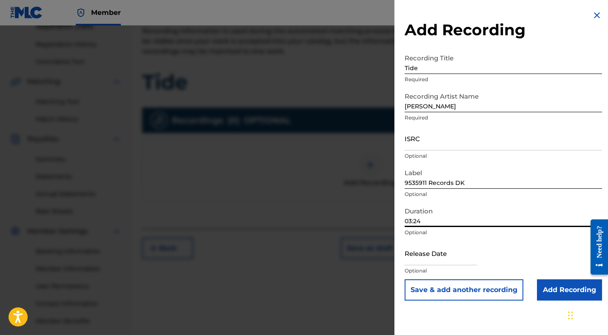
type input "03:24"
click at [422, 258] on input "text" at bounding box center [441, 253] width 72 height 24
select select "8"
select select "2025"
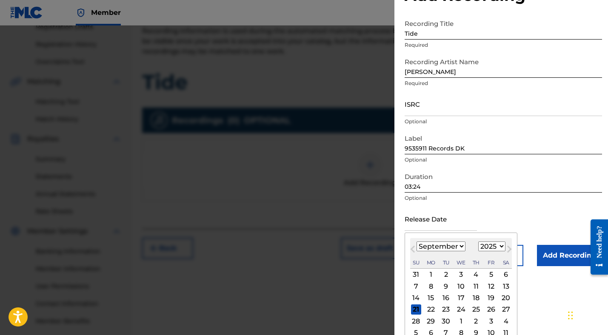
scroll to position [43, 0]
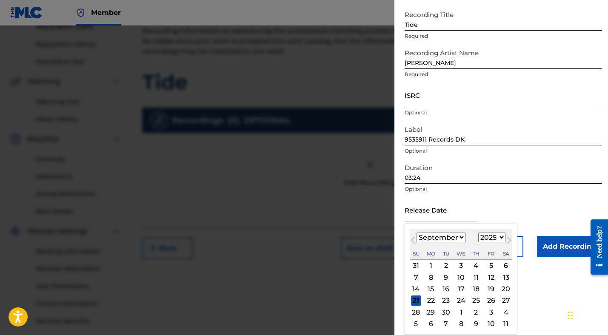
click at [414, 240] on span "Previous Month" at bounding box center [414, 241] width 0 height 13
select select "6"
click at [445, 289] on div "15" at bounding box center [446, 289] width 10 height 10
type input "[DATE]"
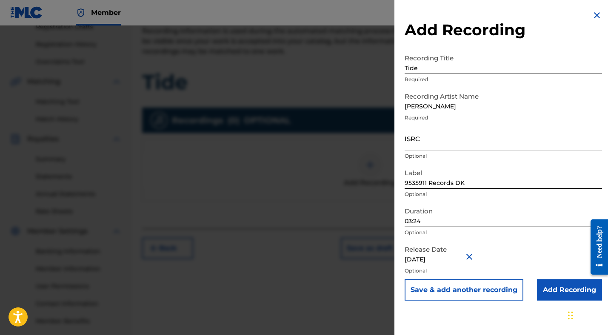
scroll to position [0, 0]
click at [554, 285] on input "Add Recording" at bounding box center [569, 290] width 65 height 21
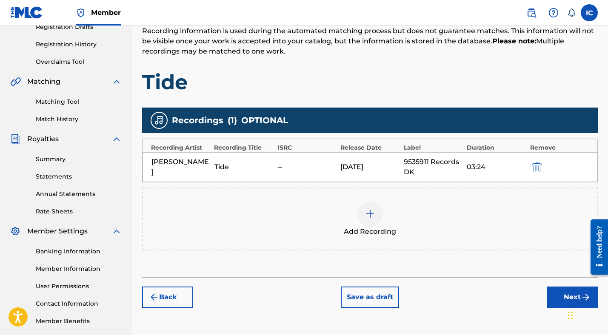
click at [374, 215] on img at bounding box center [370, 214] width 10 height 10
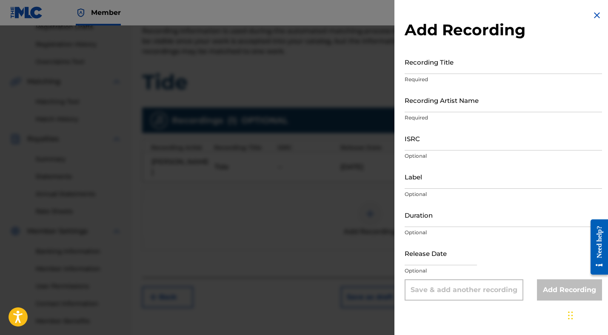
click at [595, 16] on img at bounding box center [597, 15] width 10 height 10
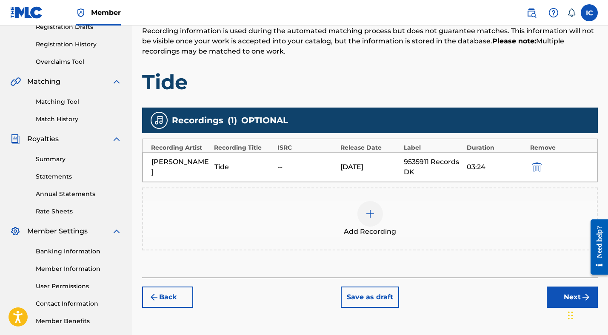
click at [563, 291] on button "Next" at bounding box center [572, 297] width 51 height 21
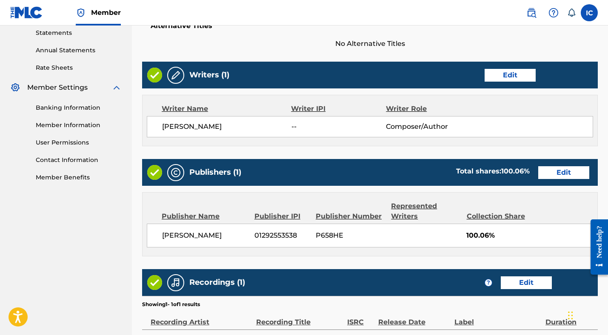
scroll to position [394, 0]
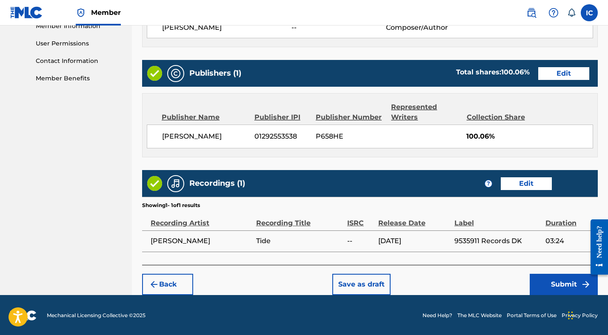
click at [553, 284] on button "Submit" at bounding box center [564, 284] width 68 height 21
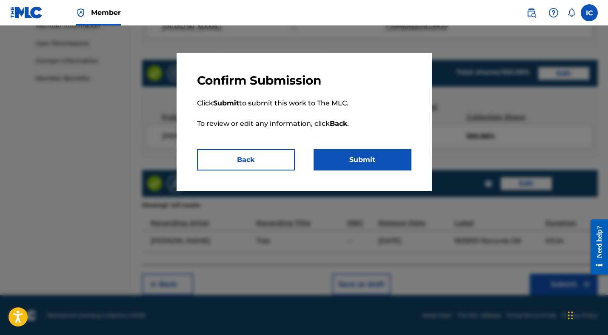
click at [355, 153] on button "Submit" at bounding box center [363, 159] width 98 height 21
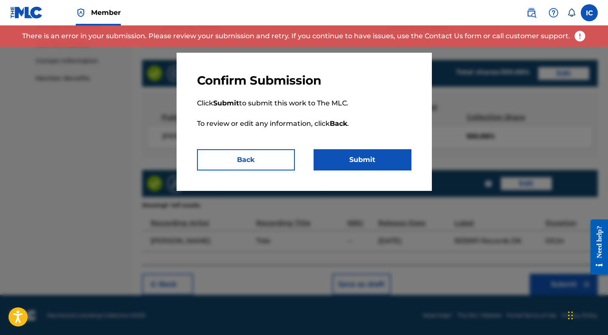
click at [283, 155] on button "Back" at bounding box center [246, 159] width 98 height 21
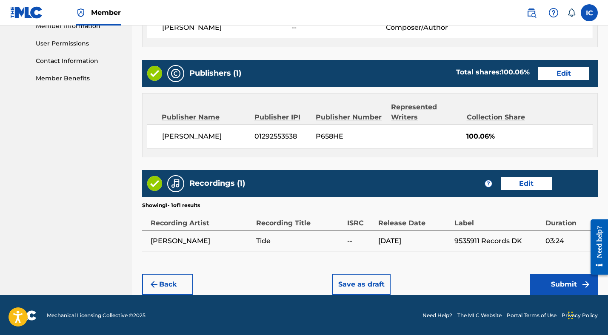
click at [350, 277] on button "Save as draft" at bounding box center [361, 284] width 58 height 21
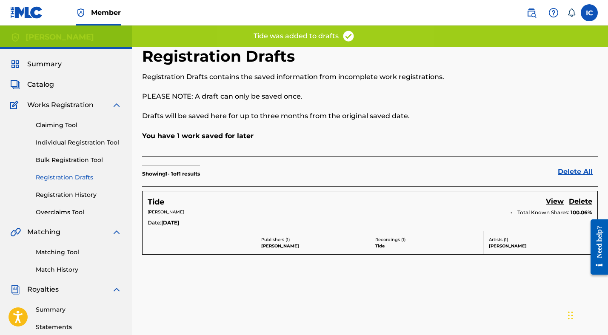
click at [377, 210] on p "[PERSON_NAME]" at bounding box center [326, 212] width 357 height 6
click at [558, 198] on link "View" at bounding box center [555, 202] width 18 height 11
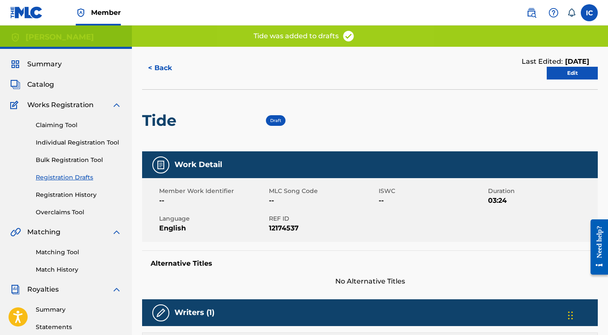
scroll to position [307, 0]
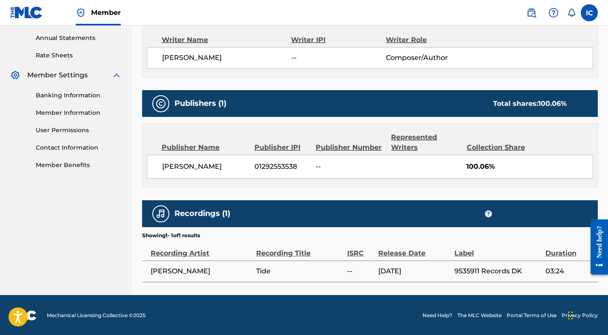
click at [478, 172] on div "[PERSON_NAME] 01292553538 -- 100.06%" at bounding box center [370, 167] width 446 height 24
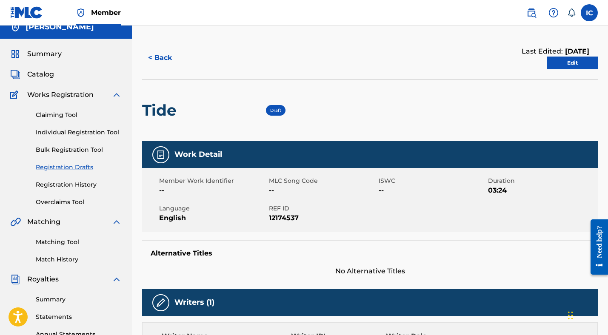
scroll to position [0, 0]
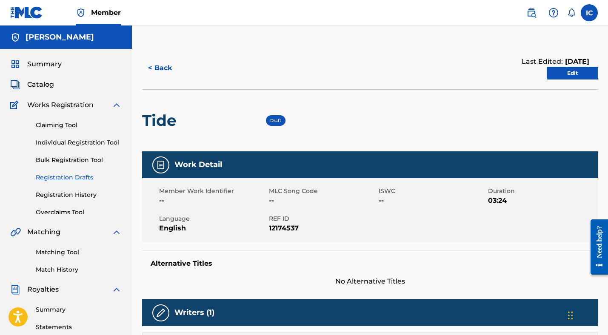
click at [278, 119] on span "Draft" at bounding box center [275, 121] width 11 height 6
click at [569, 69] on link "Edit" at bounding box center [572, 73] width 51 height 13
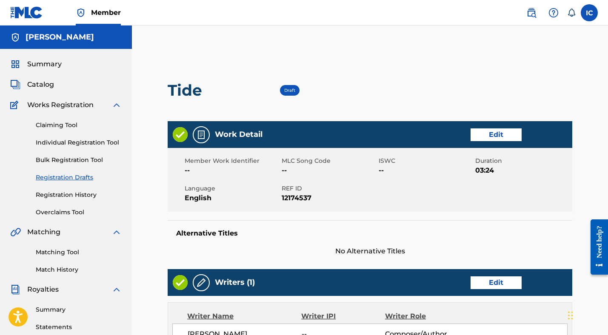
scroll to position [319, 0]
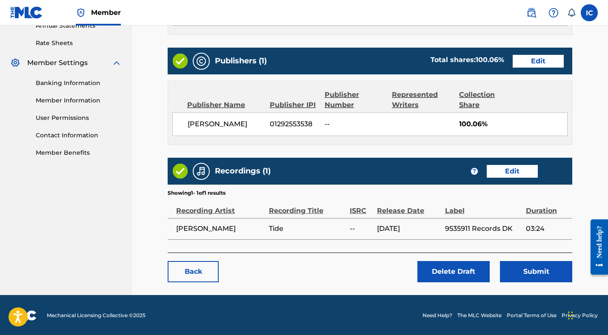
click at [518, 276] on button "Submit" at bounding box center [536, 271] width 72 height 21
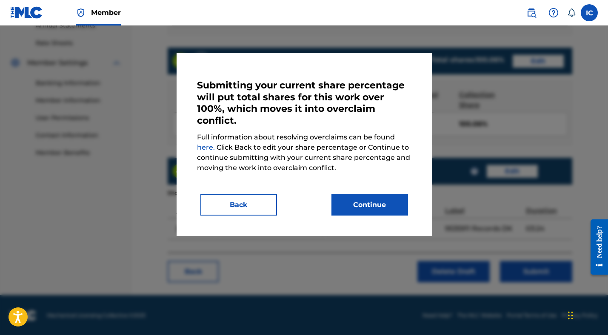
click at [364, 200] on button "Continue" at bounding box center [370, 204] width 77 height 21
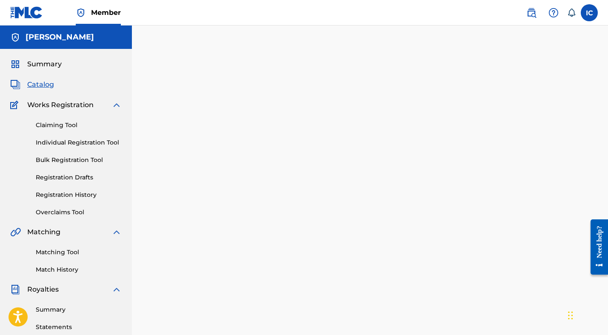
scroll to position [192, 0]
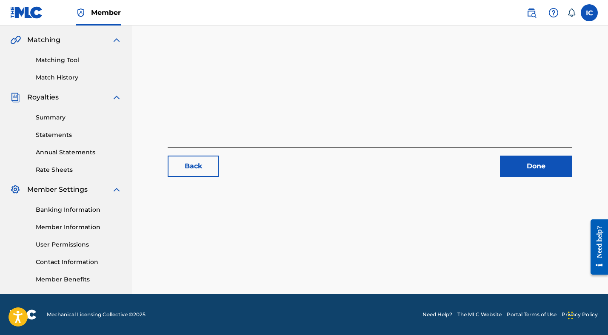
click at [517, 171] on link "Done" at bounding box center [536, 166] width 72 height 21
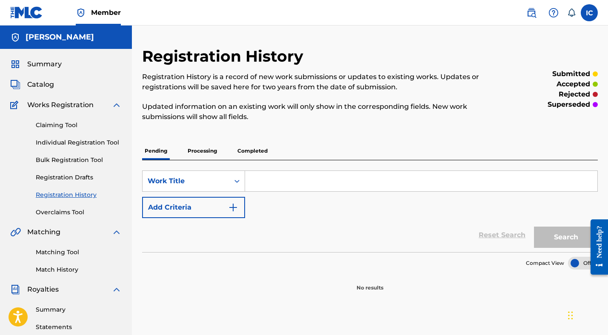
click at [218, 161] on div "SearchWithCriteriaf0fae4d7-7892-43e6-8a8a-def81810e5e7 Work Title Add Criteria …" at bounding box center [370, 206] width 456 height 92
click at [215, 156] on p "Processing" at bounding box center [202, 151] width 34 height 18
click at [249, 143] on p "Completed" at bounding box center [252, 151] width 35 height 18
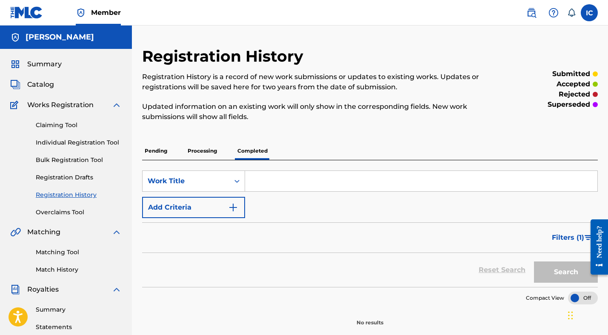
click at [198, 152] on p "Processing" at bounding box center [202, 151] width 34 height 18
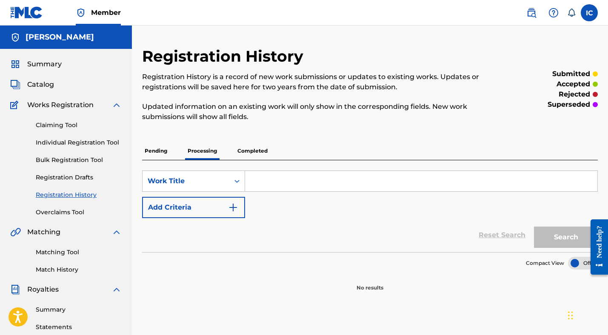
click at [156, 153] on p "Pending" at bounding box center [156, 151] width 28 height 18
click at [195, 149] on p "Processing" at bounding box center [202, 151] width 34 height 18
click at [248, 154] on p "Completed" at bounding box center [252, 151] width 35 height 18
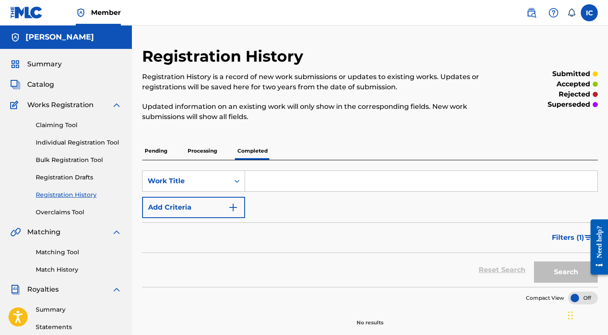
click at [208, 152] on p "Processing" at bounding box center [202, 151] width 34 height 18
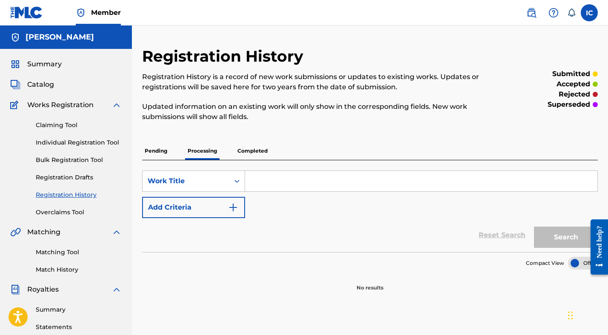
click at [252, 180] on input "Search Form" at bounding box center [421, 181] width 352 height 20
type input "i"
type input "Tide"
click at [534, 227] on button "Search" at bounding box center [566, 237] width 64 height 21
click at [178, 151] on div "Pending Processing Completed" at bounding box center [370, 151] width 456 height 18
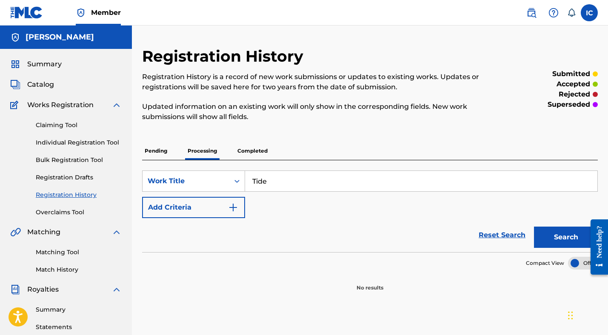
click at [157, 157] on p "Pending" at bounding box center [156, 151] width 28 height 18
click at [266, 148] on p "Completed" at bounding box center [252, 151] width 35 height 18
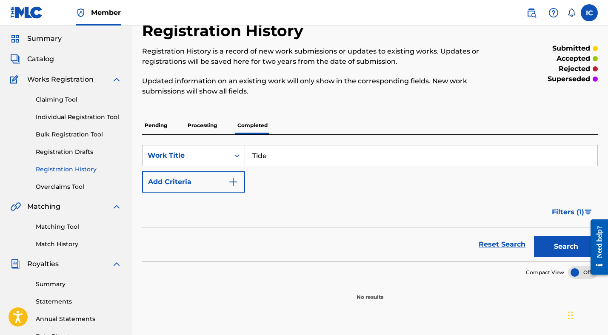
scroll to position [74, 0]
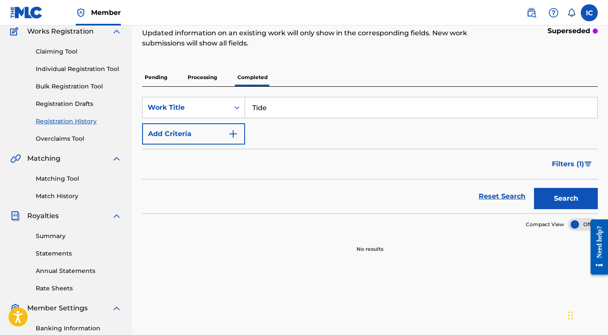
click at [155, 72] on p "Pending" at bounding box center [156, 78] width 28 height 18
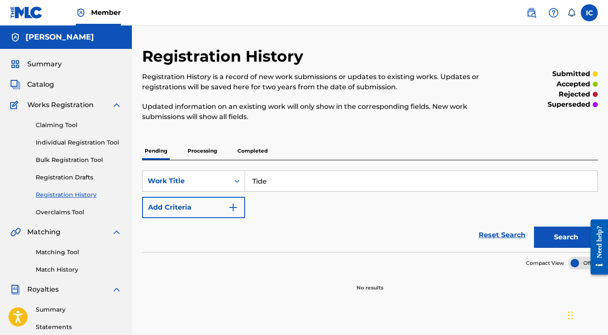
click at [101, 18] on link "Member" at bounding box center [98, 12] width 45 height 25
